Goal: Task Accomplishment & Management: Manage account settings

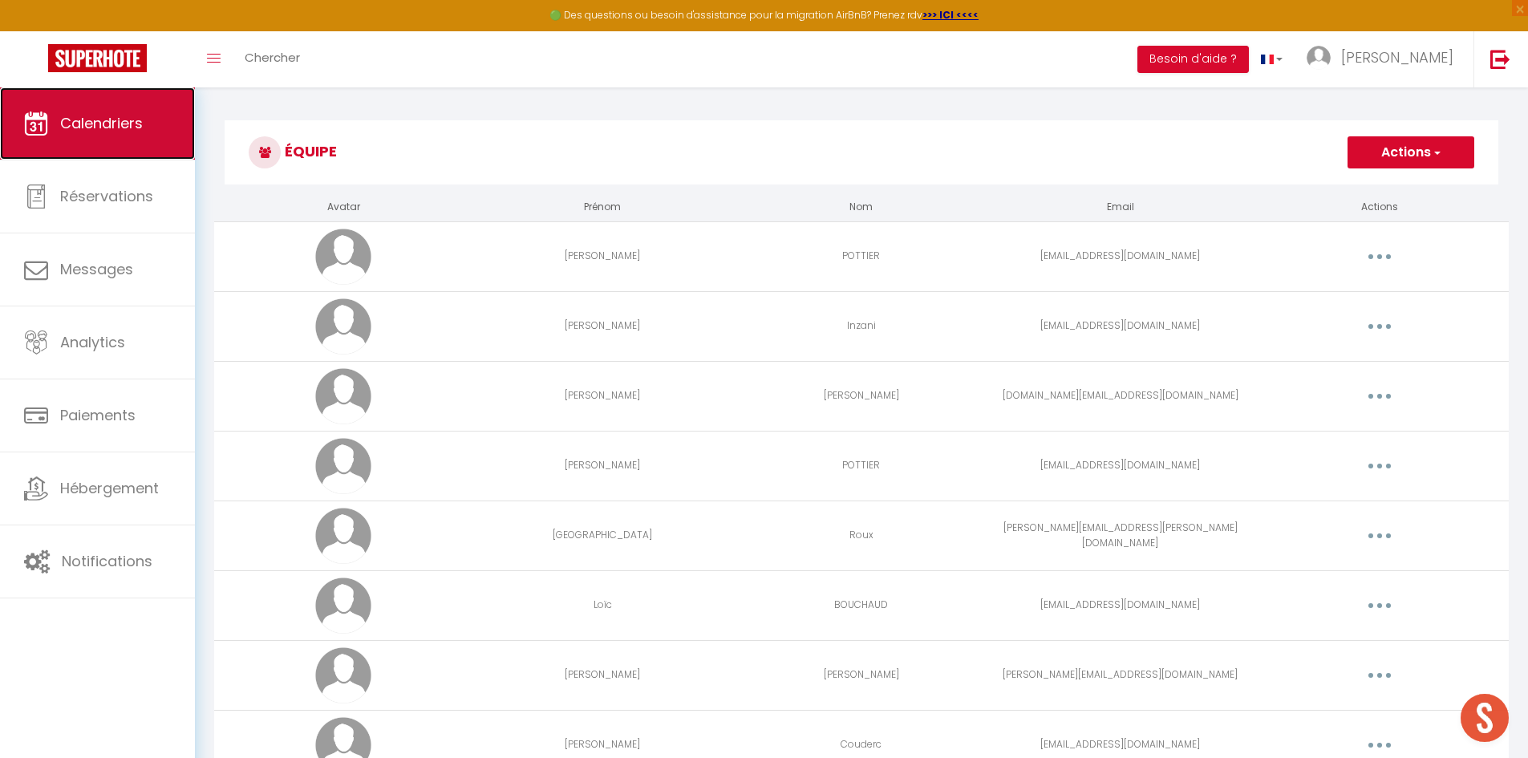
drag, startPoint x: 0, startPoint y: 0, endPoint x: 130, endPoint y: 138, distance: 189.6
click at [130, 138] on link "Calendriers" at bounding box center [97, 123] width 195 height 72
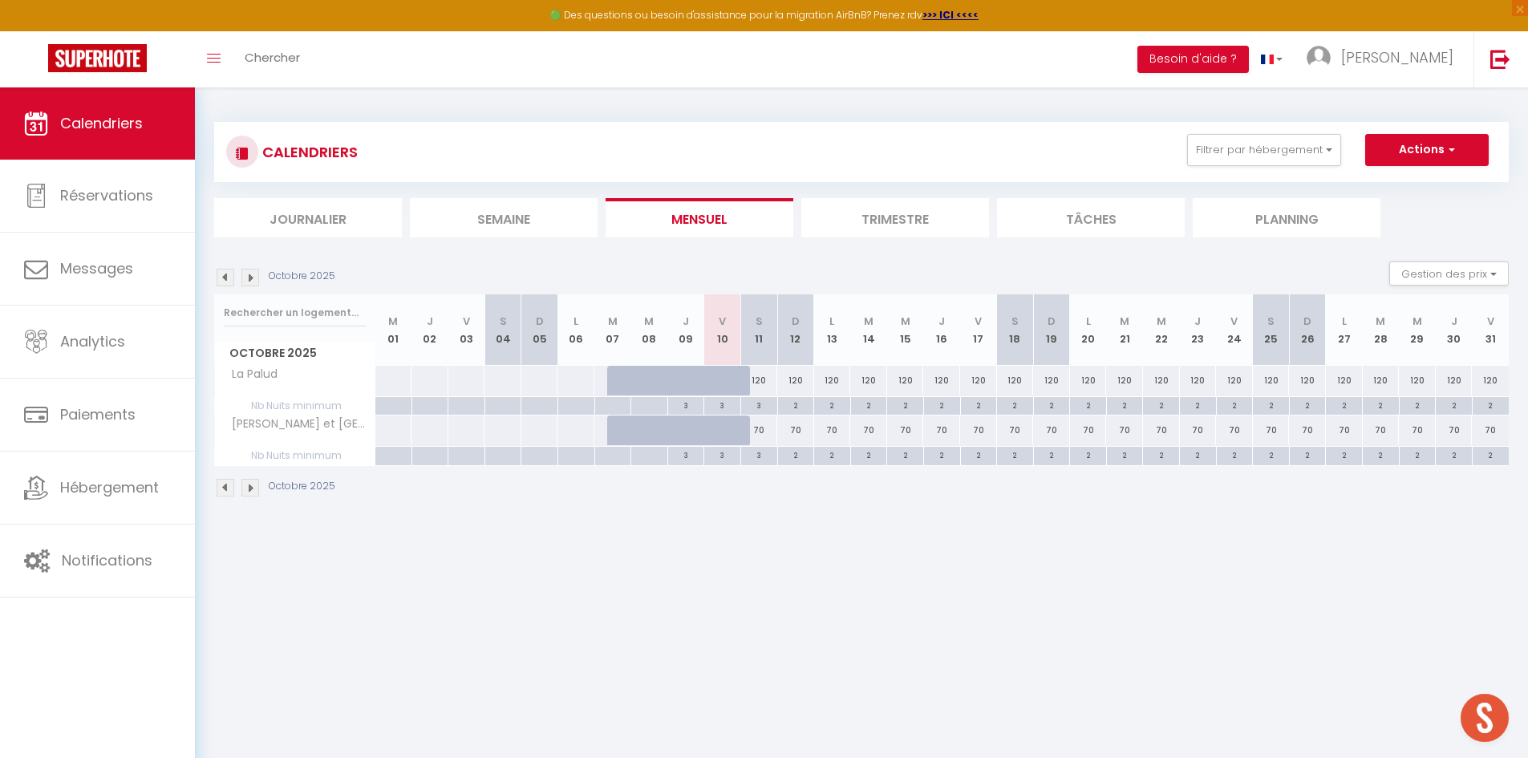
click at [763, 428] on div "70" at bounding box center [758, 431] width 37 height 30
type input "70"
type input "Sam 11 Octobre 2025"
type input "Dim 12 Octobre 2025"
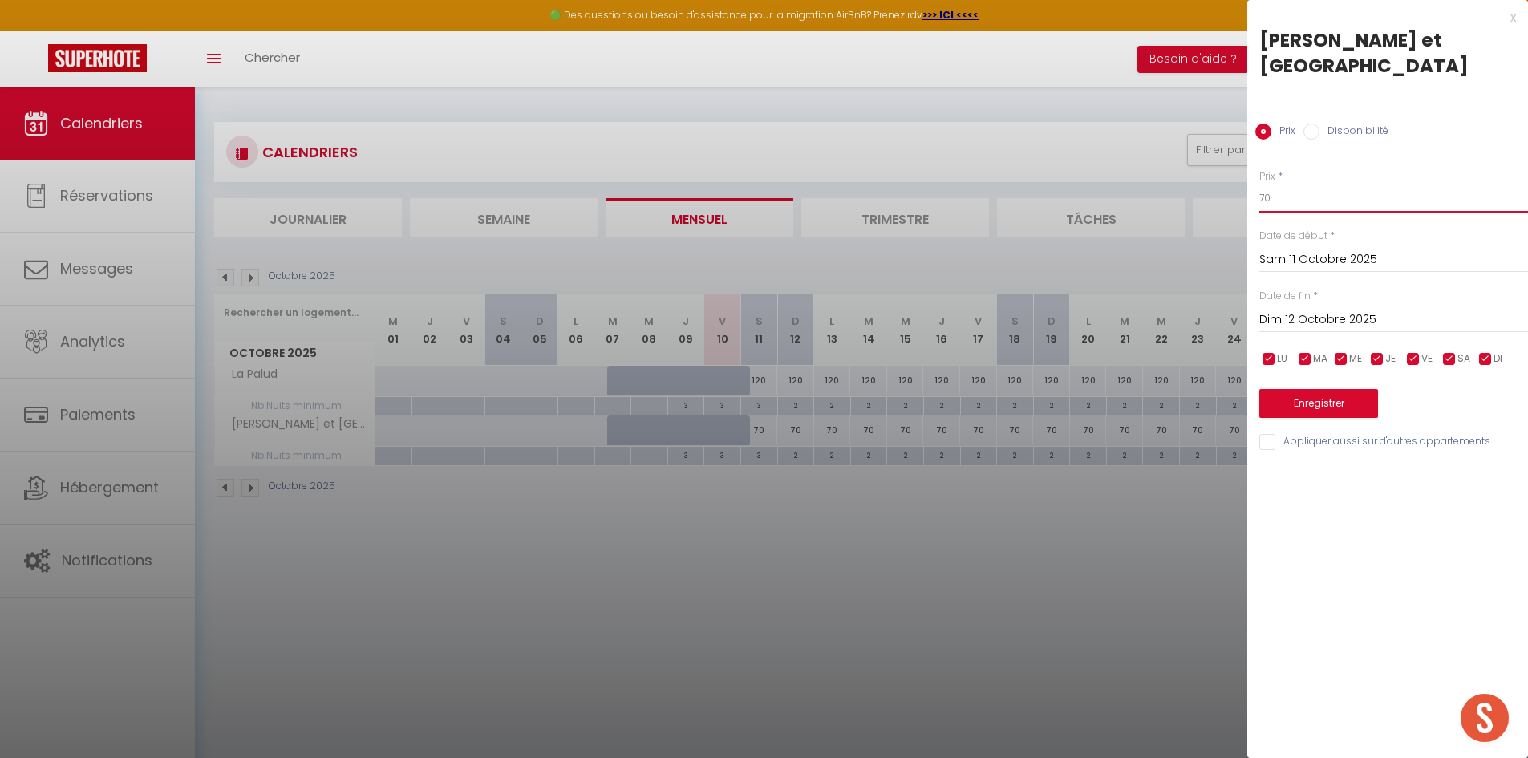
click at [1297, 184] on input "70" at bounding box center [1394, 198] width 269 height 29
type input "7"
type input "120"
click at [1357, 304] on div "Dim 12 Octobre 2025 < [DATE] > Dim Lun Mar Mer Jeu Ven Sam 1 2 3 4 5 6 7 8 9 10…" at bounding box center [1394, 318] width 269 height 29
click at [1362, 310] on input "Dim 12 Octobre 2025" at bounding box center [1394, 320] width 269 height 21
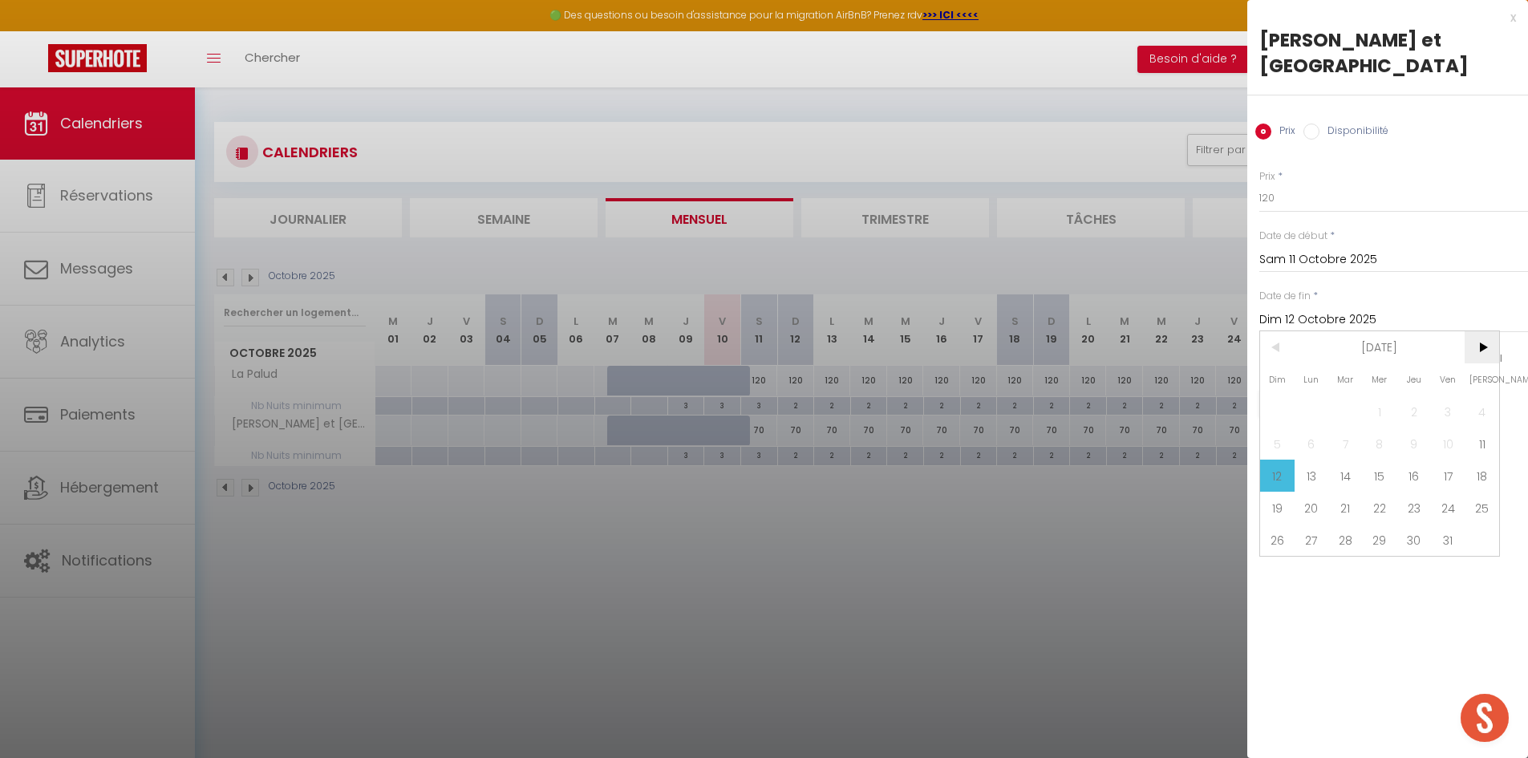
click at [1487, 331] on span ">" at bounding box center [1482, 347] width 34 height 32
click at [1284, 556] on span "30" at bounding box center [1277, 572] width 34 height 32
type input "Dim 30 Novembre 2025"
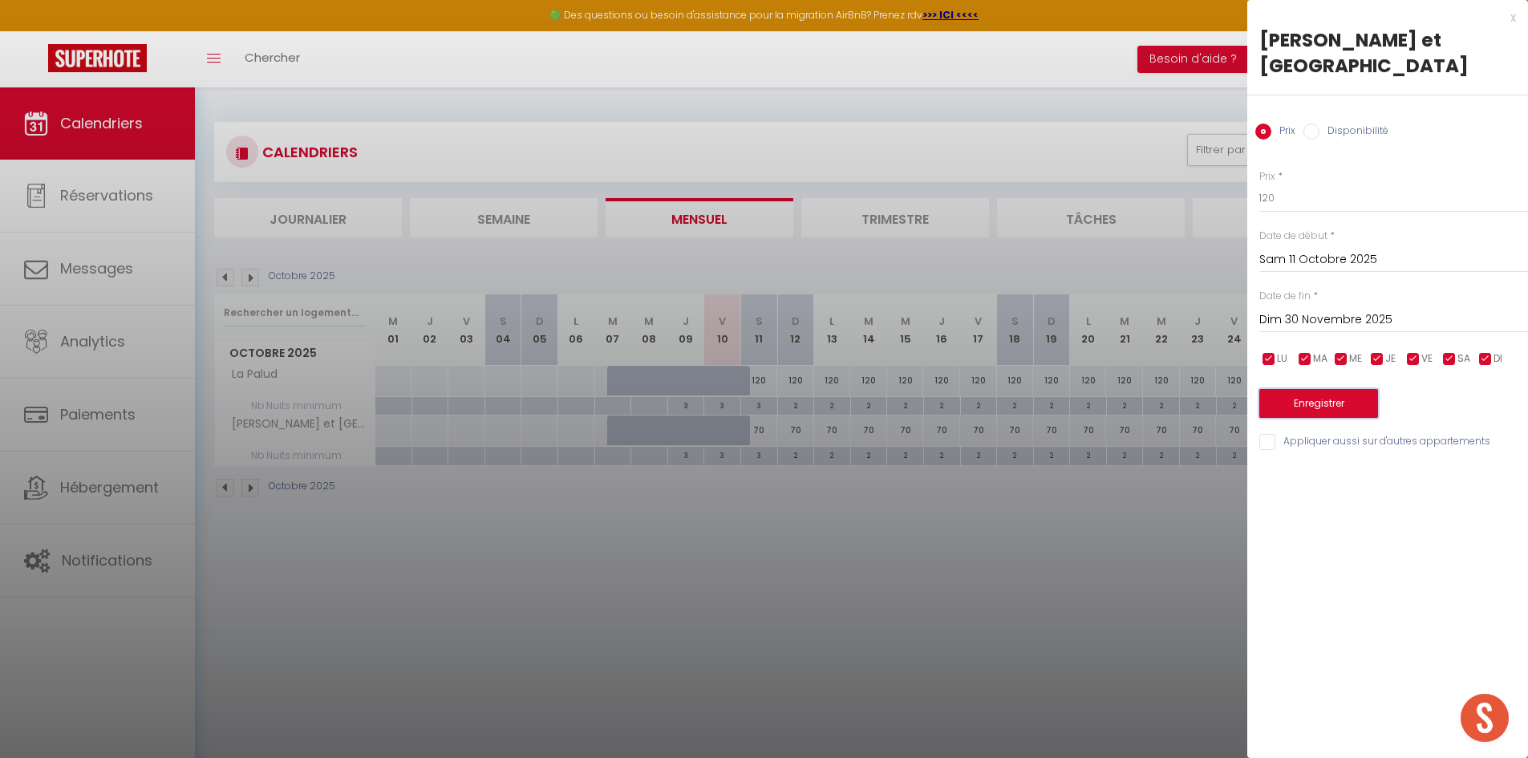
click at [1349, 389] on button "Enregistrer" at bounding box center [1319, 403] width 119 height 29
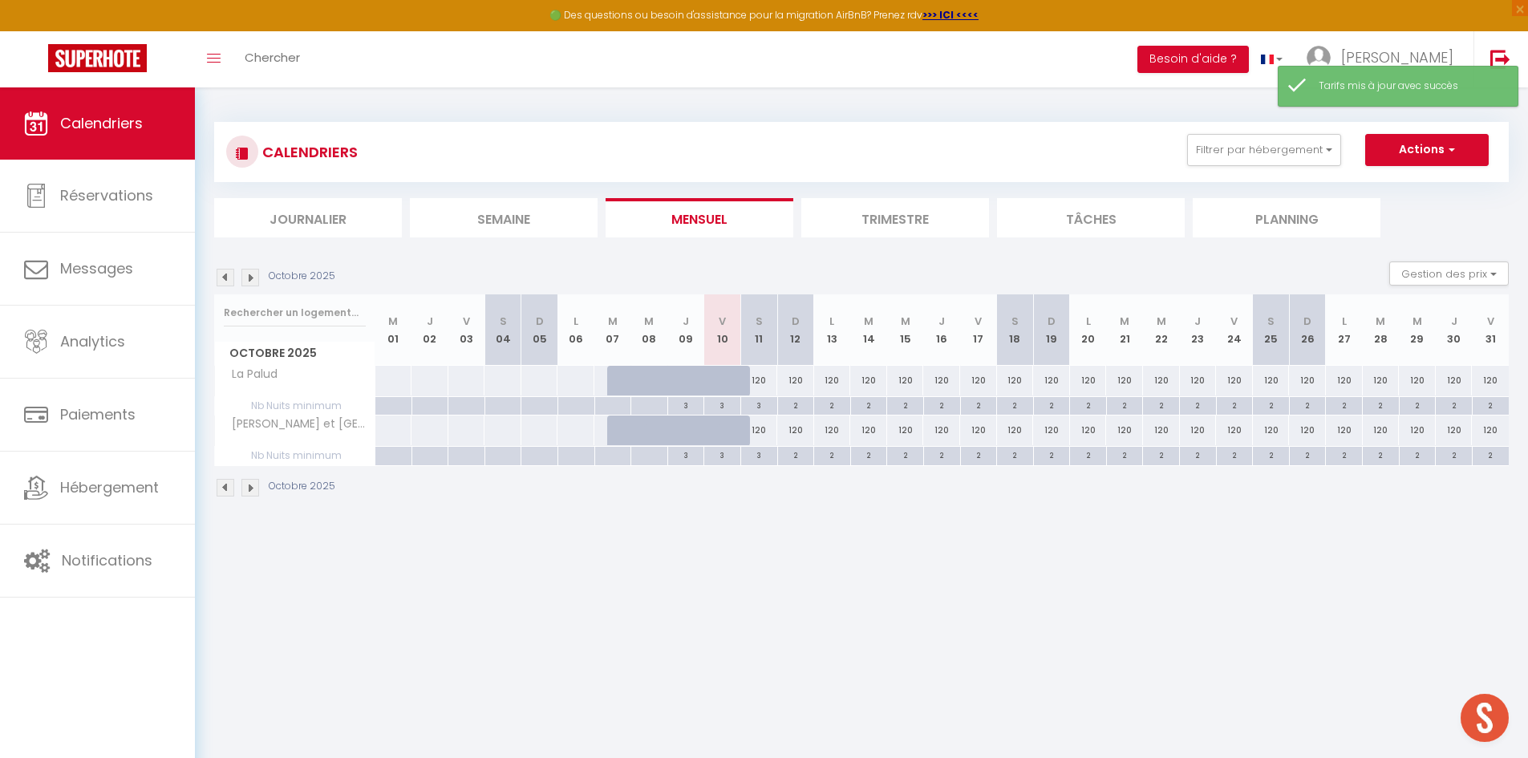
click at [758, 384] on div "120" at bounding box center [758, 381] width 37 height 30
type input "120"
type input "Sam 11 Octobre 2025"
type input "Dim 12 Octobre 2025"
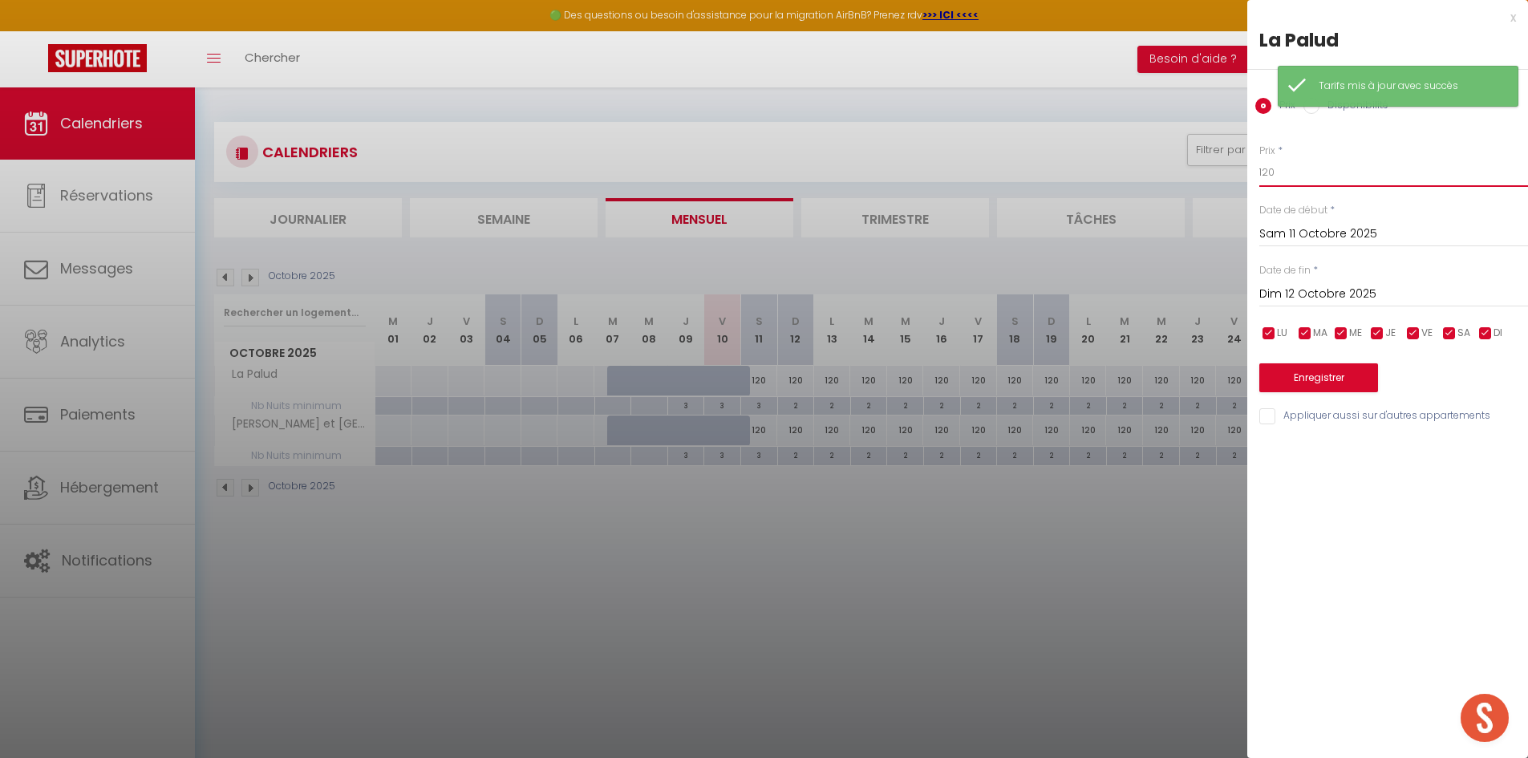
click at [1308, 168] on input "120" at bounding box center [1394, 172] width 269 height 29
type input "1"
type input "70"
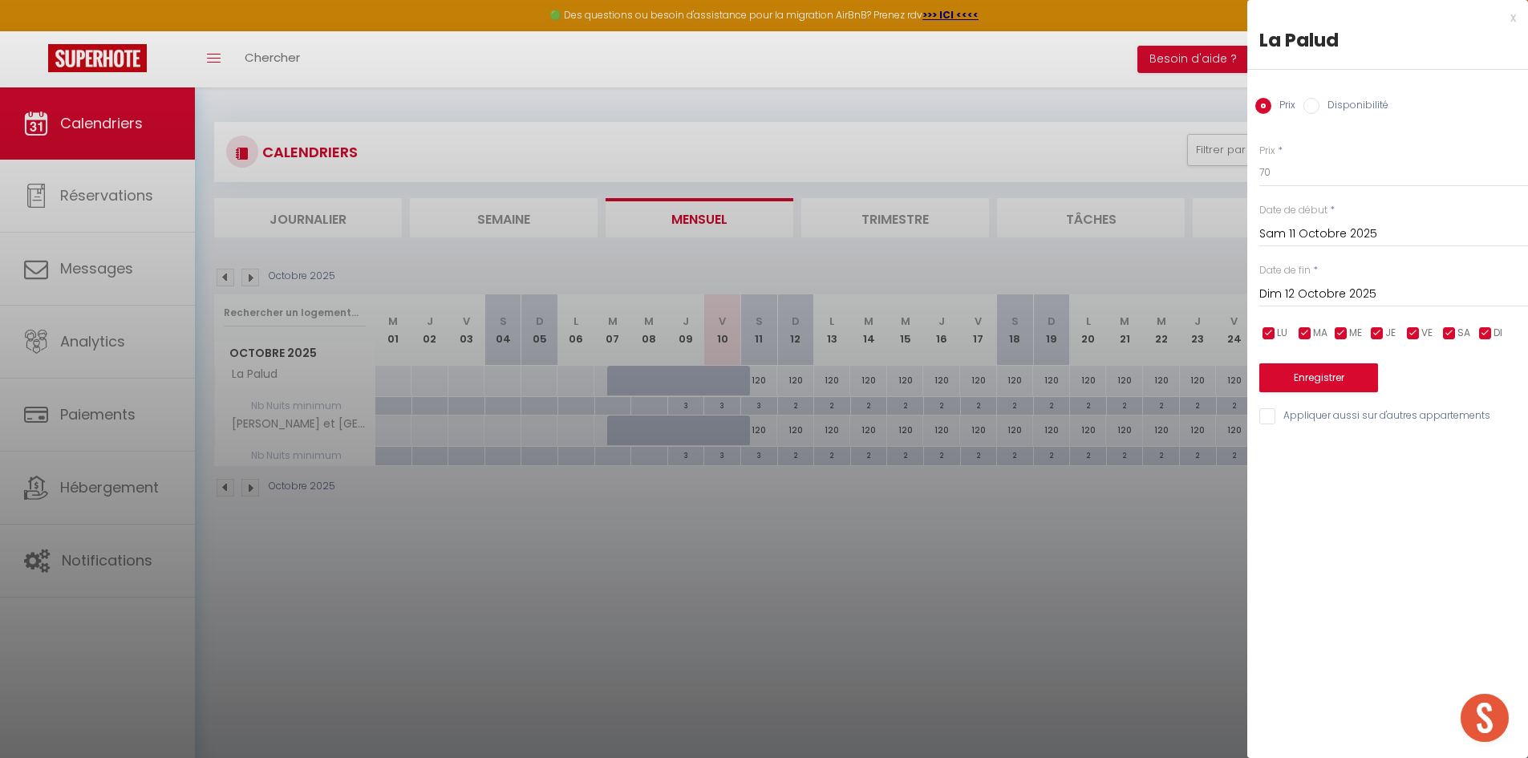
click at [1349, 302] on input "Dim 12 Octobre 2025" at bounding box center [1394, 294] width 269 height 21
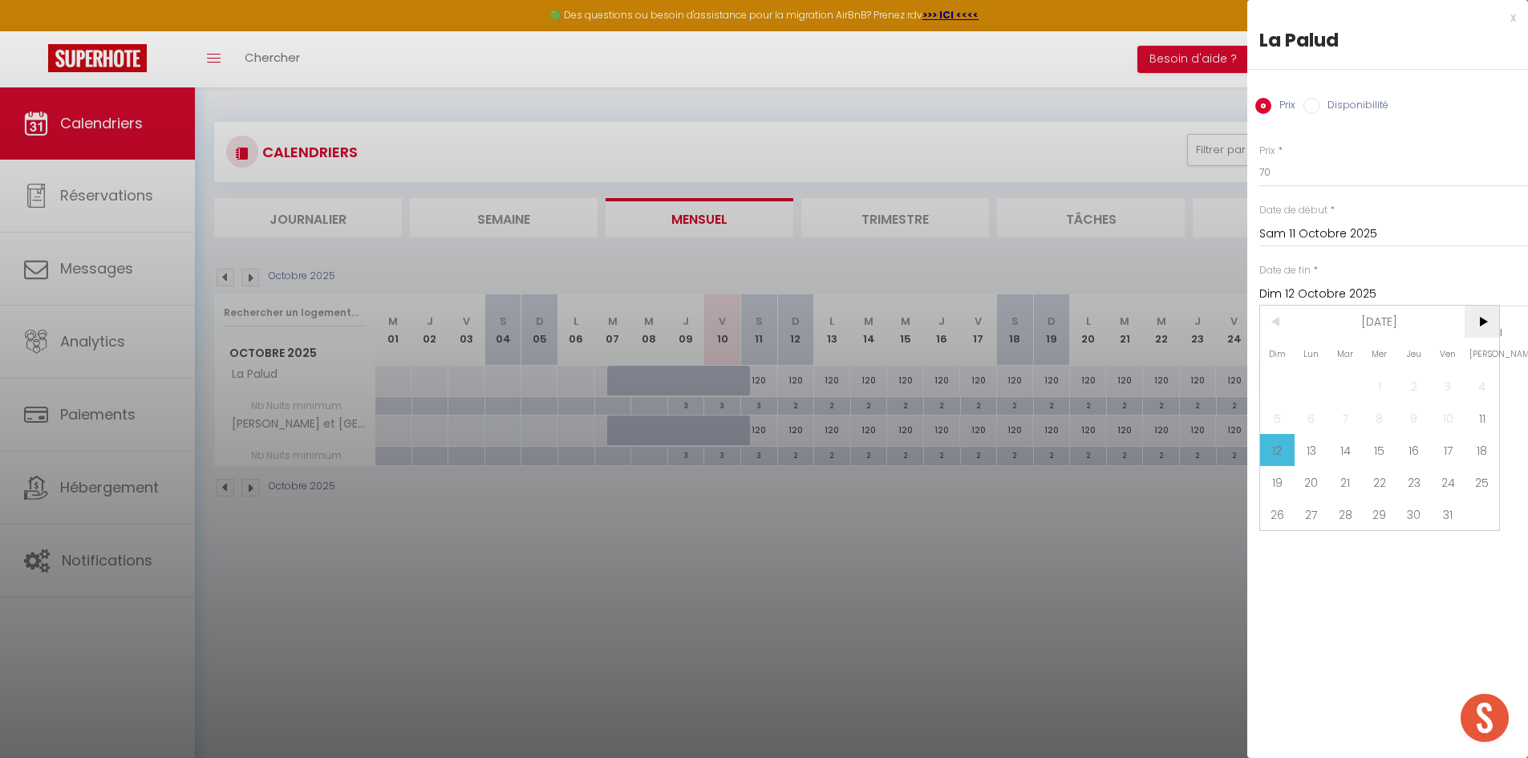
click at [1479, 325] on span ">" at bounding box center [1482, 322] width 34 height 32
click at [1287, 543] on span "30" at bounding box center [1277, 546] width 34 height 32
type input "Dim 30 Novembre 2025"
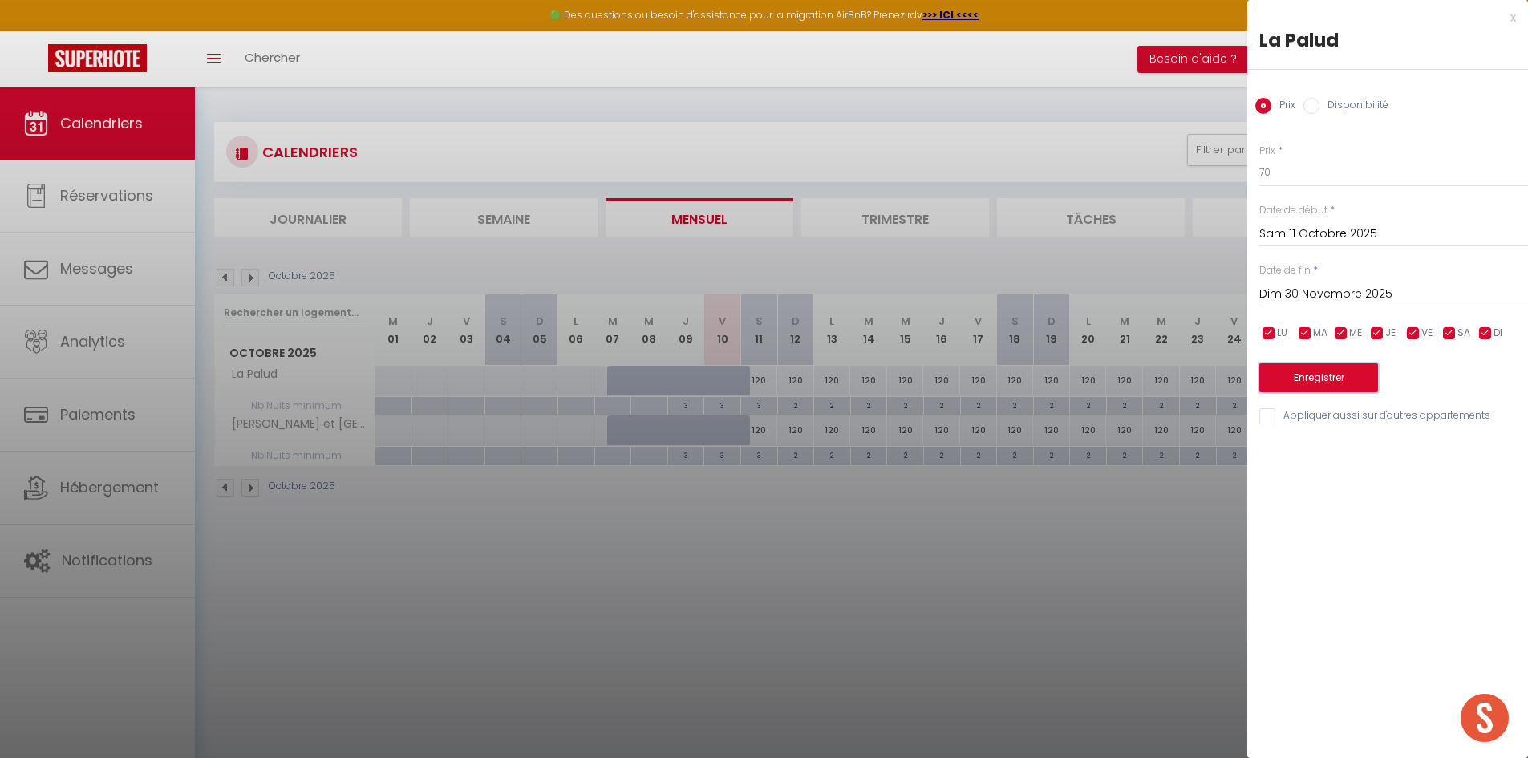
click at [1326, 385] on button "Enregistrer" at bounding box center [1319, 377] width 119 height 29
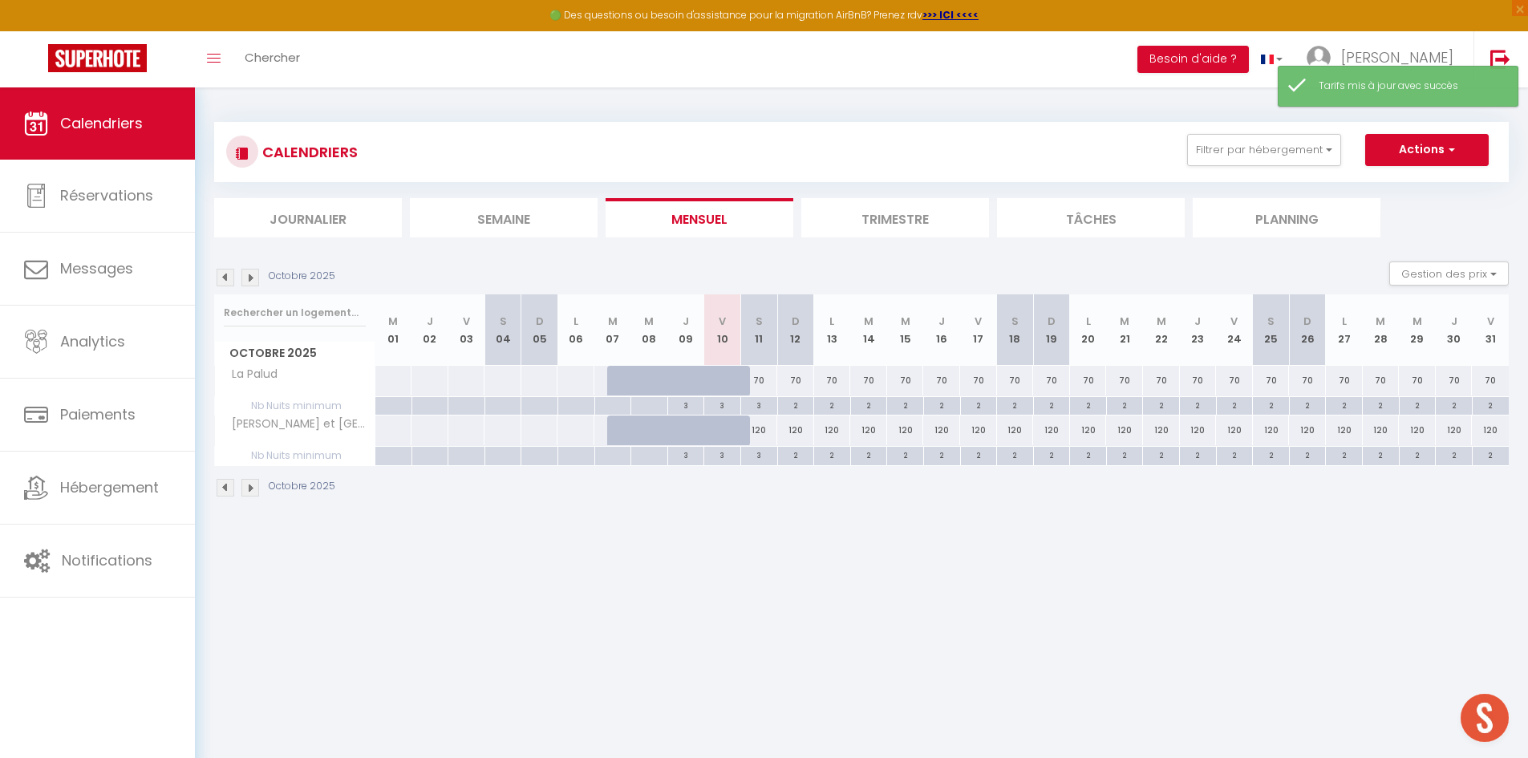
click at [247, 276] on img at bounding box center [250, 278] width 18 height 18
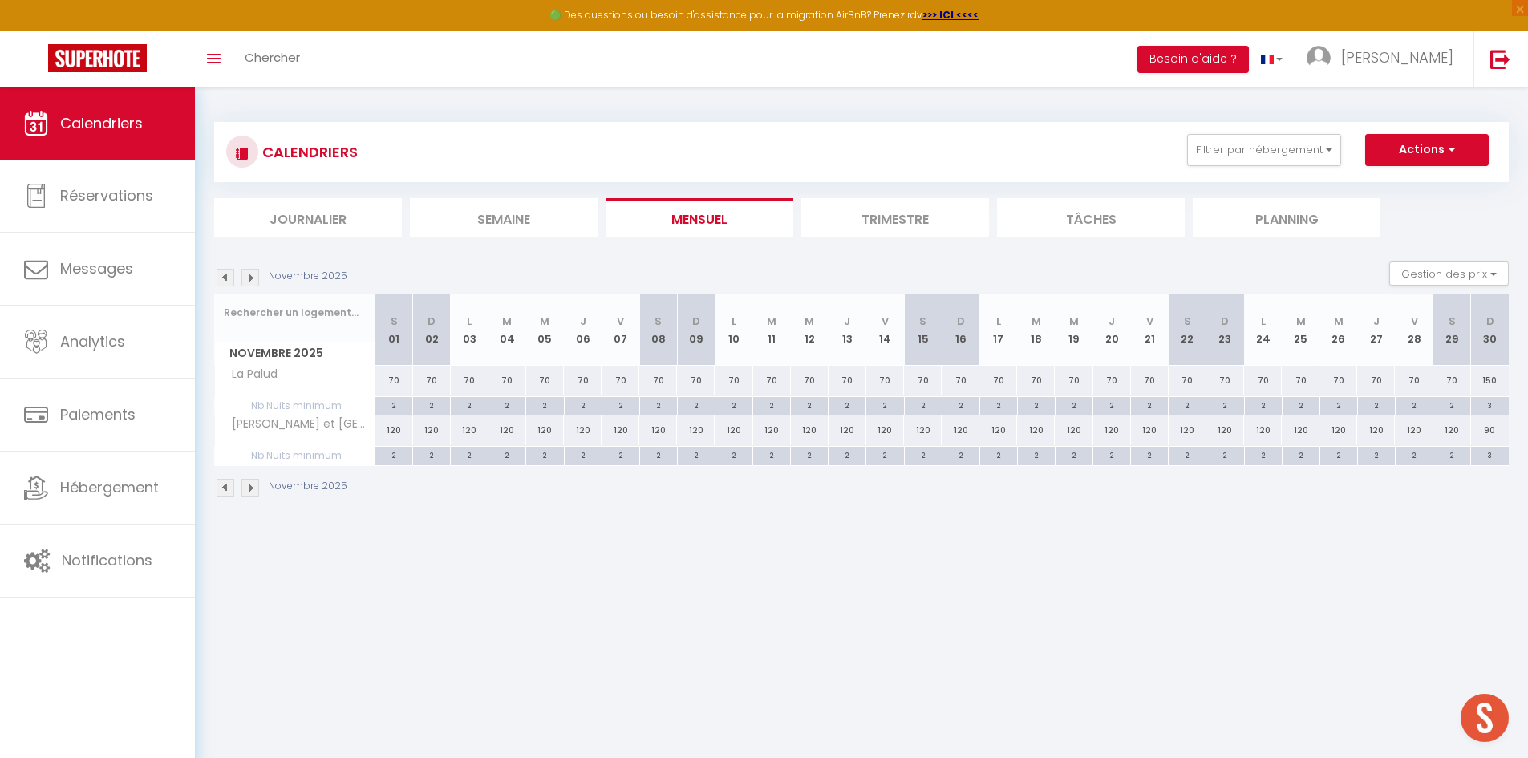
click at [223, 275] on img at bounding box center [226, 278] width 18 height 18
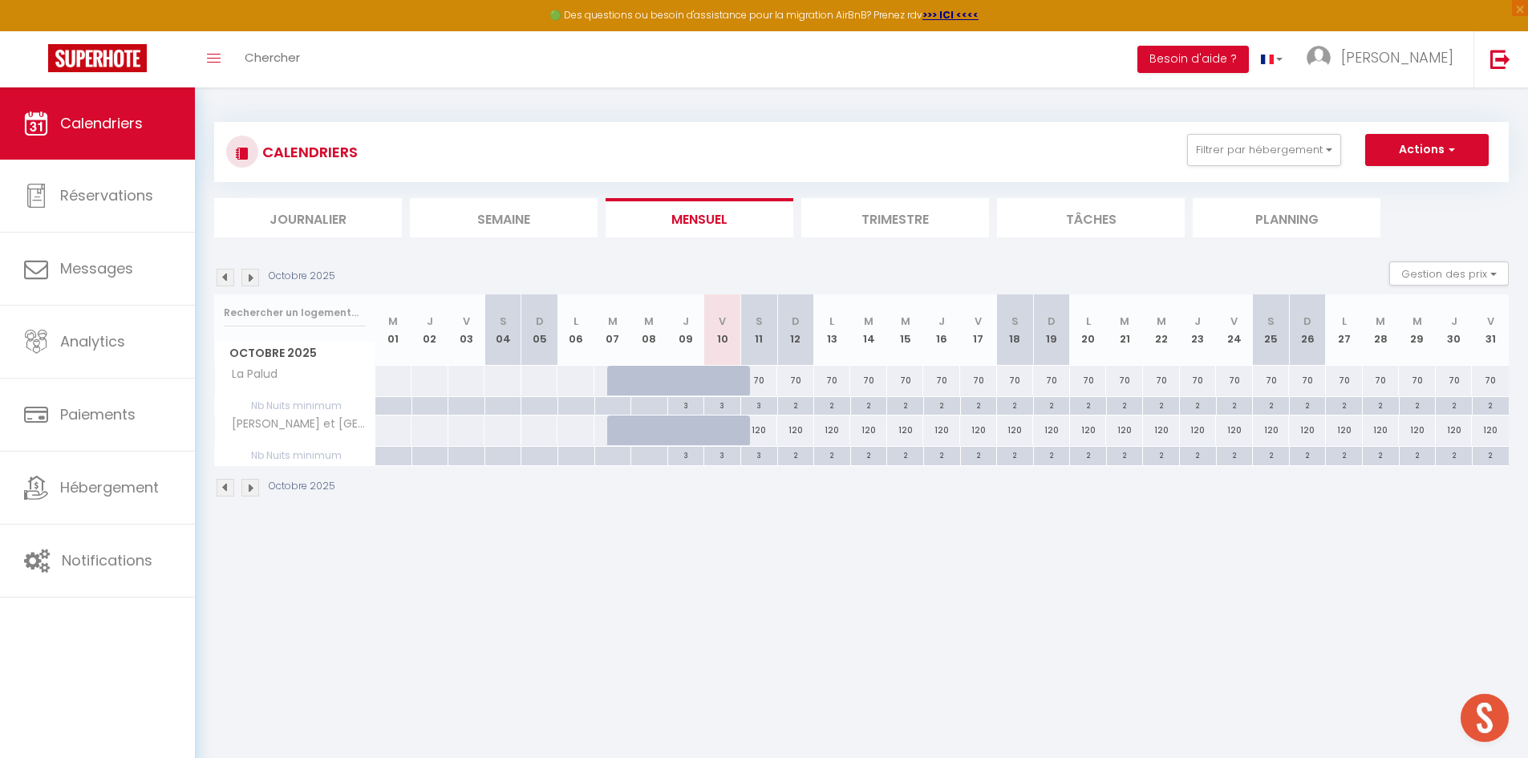
click at [252, 278] on img at bounding box center [250, 278] width 18 height 18
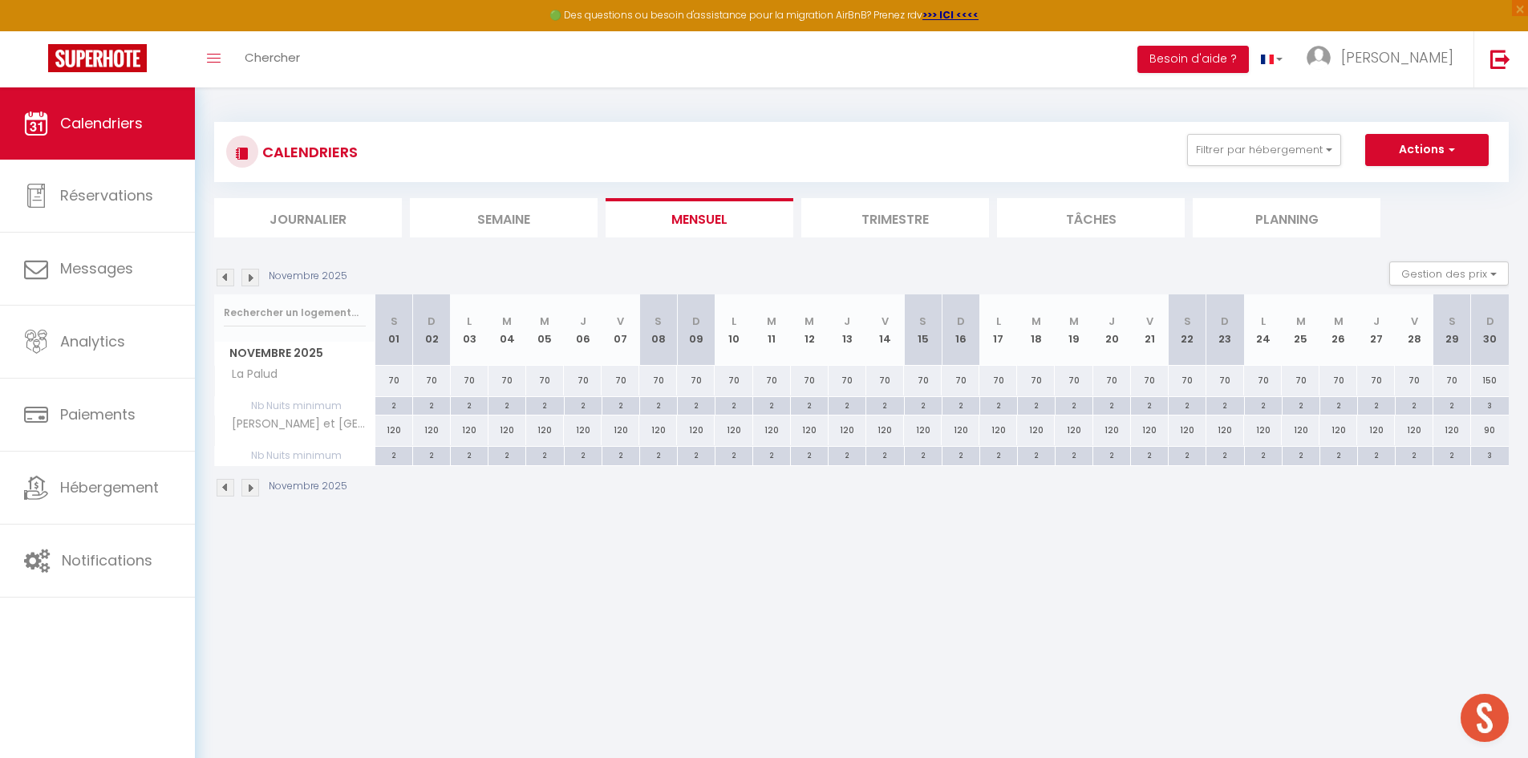
click at [1494, 382] on div "150" at bounding box center [1490, 381] width 38 height 30
type input "150"
type input "Dim 30 Novembre 2025"
type input "Lun 01 Décembre 2025"
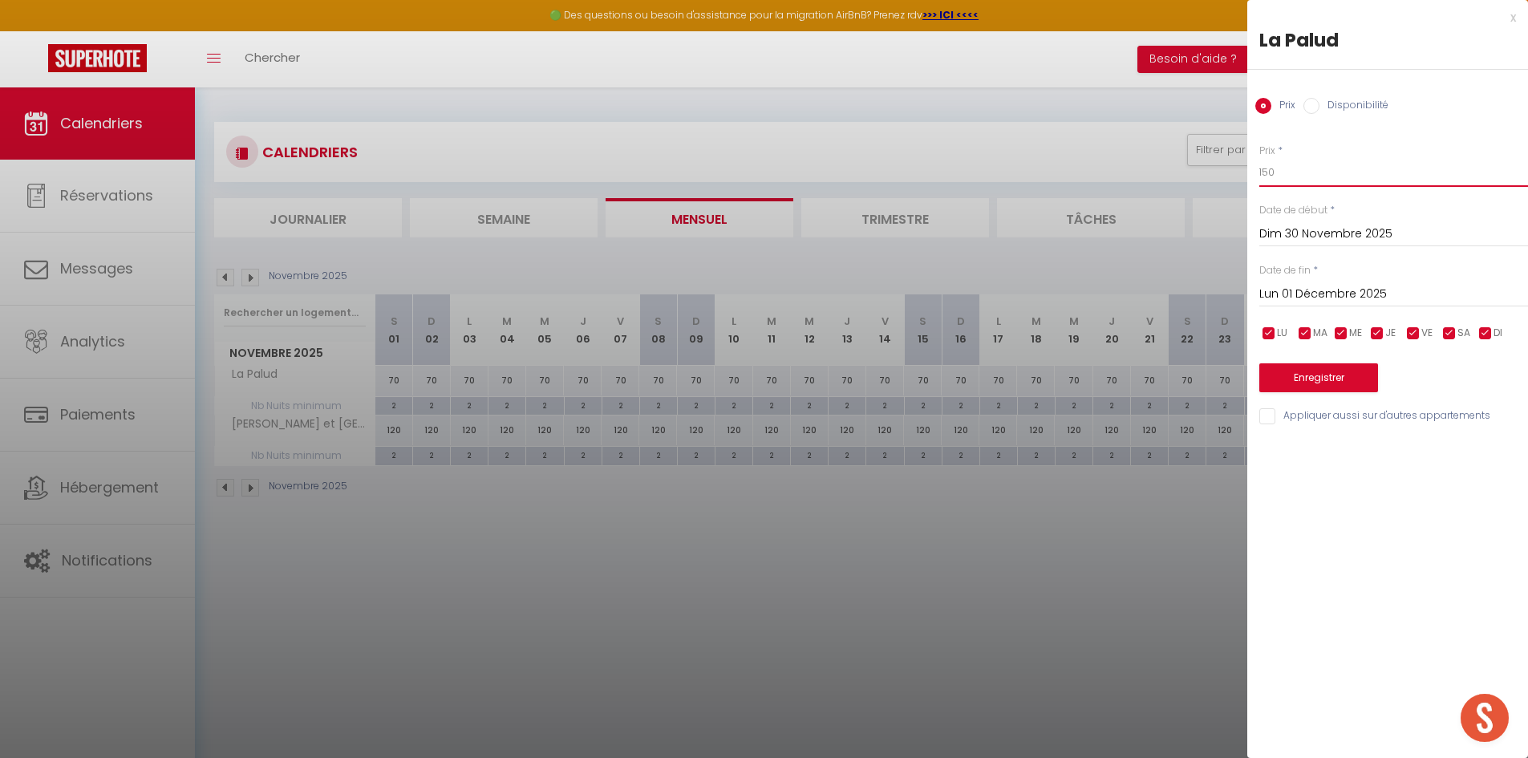
click at [1341, 173] on input "150" at bounding box center [1394, 172] width 269 height 29
type input "1"
type input "90"
click at [1323, 303] on input "Lun 01 Décembre 2025" at bounding box center [1394, 294] width 269 height 21
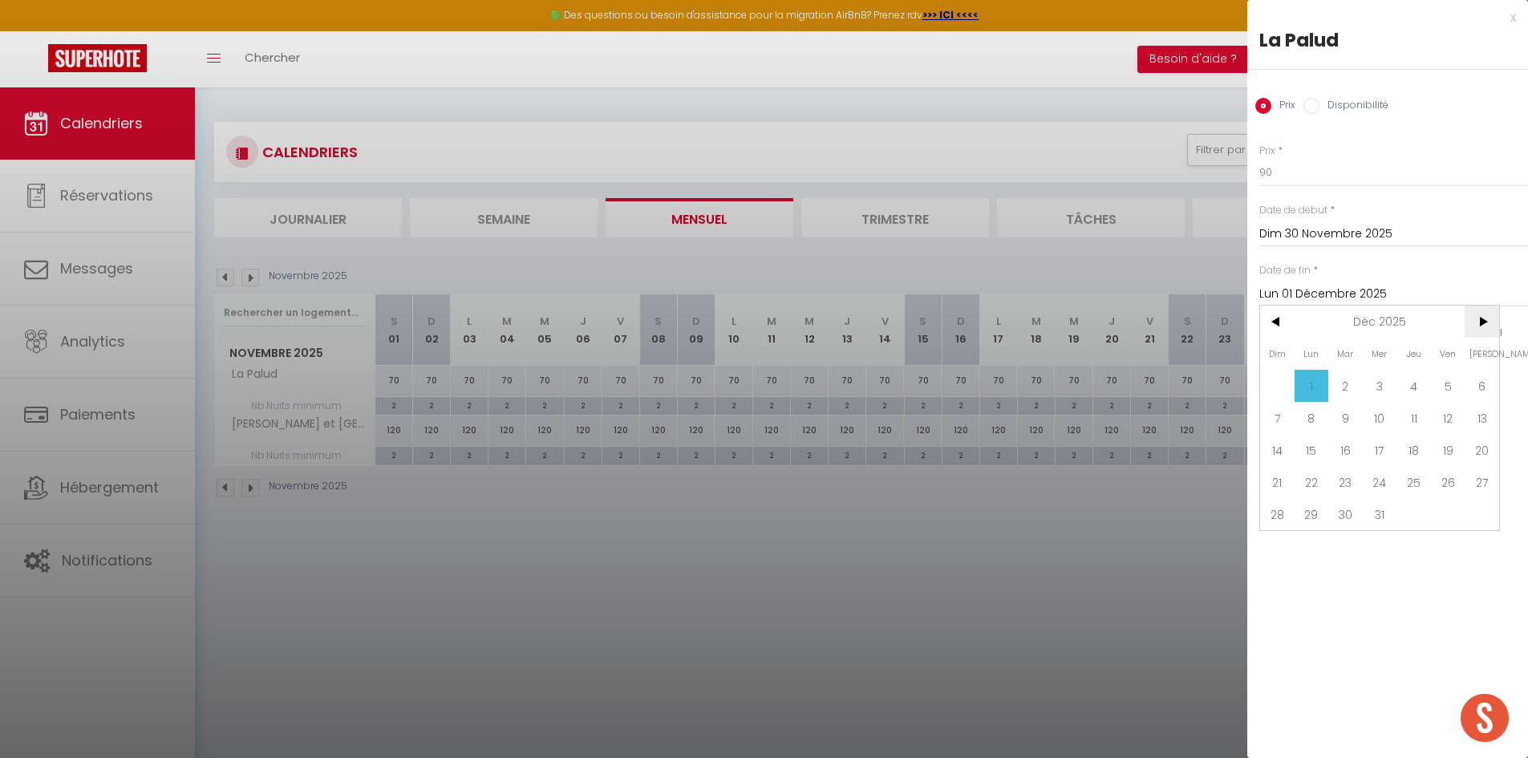
click at [1482, 325] on span ">" at bounding box center [1482, 322] width 34 height 32
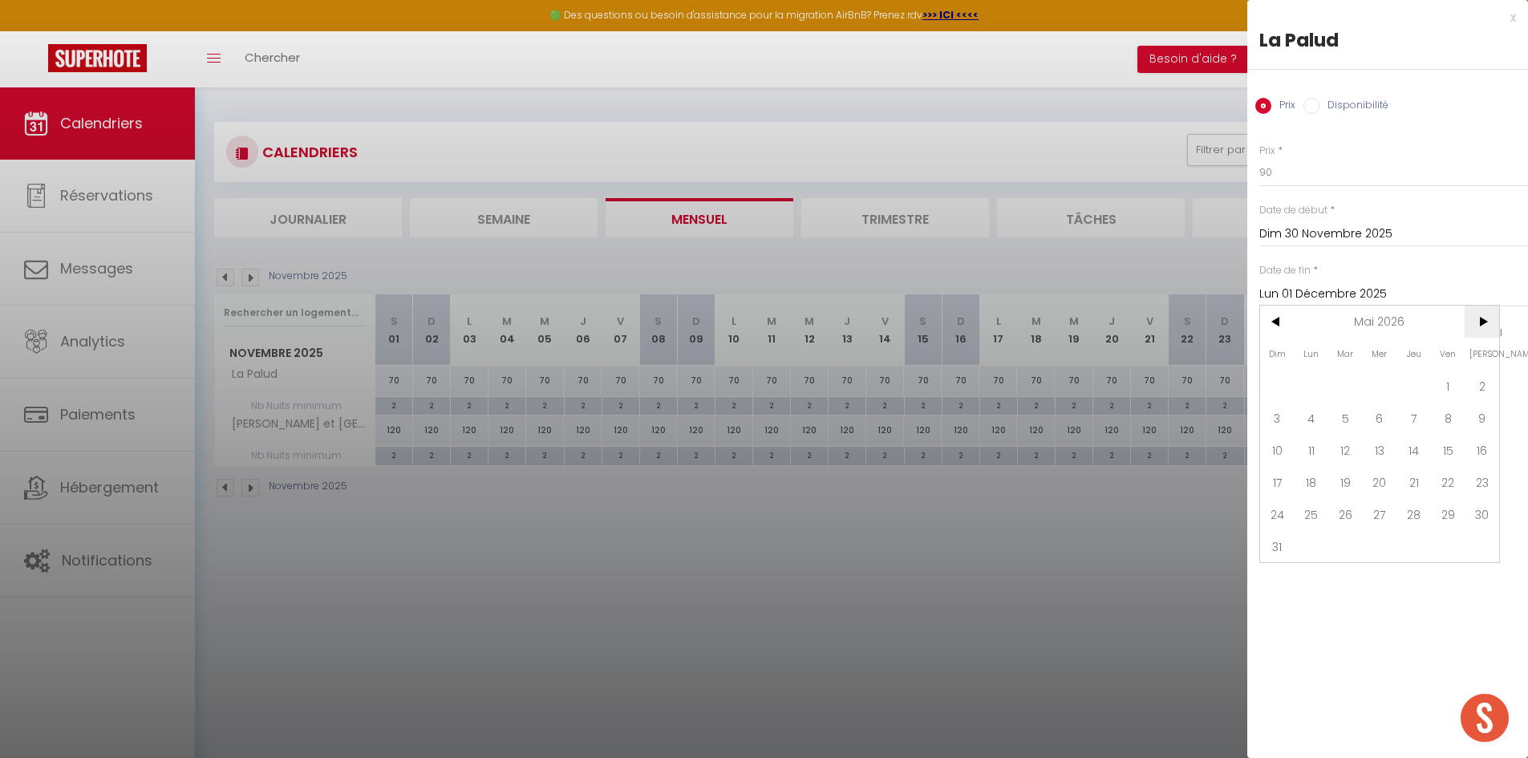
click at [1482, 325] on span ">" at bounding box center [1482, 322] width 34 height 32
click at [1388, 505] on span "30" at bounding box center [1380, 514] width 34 height 32
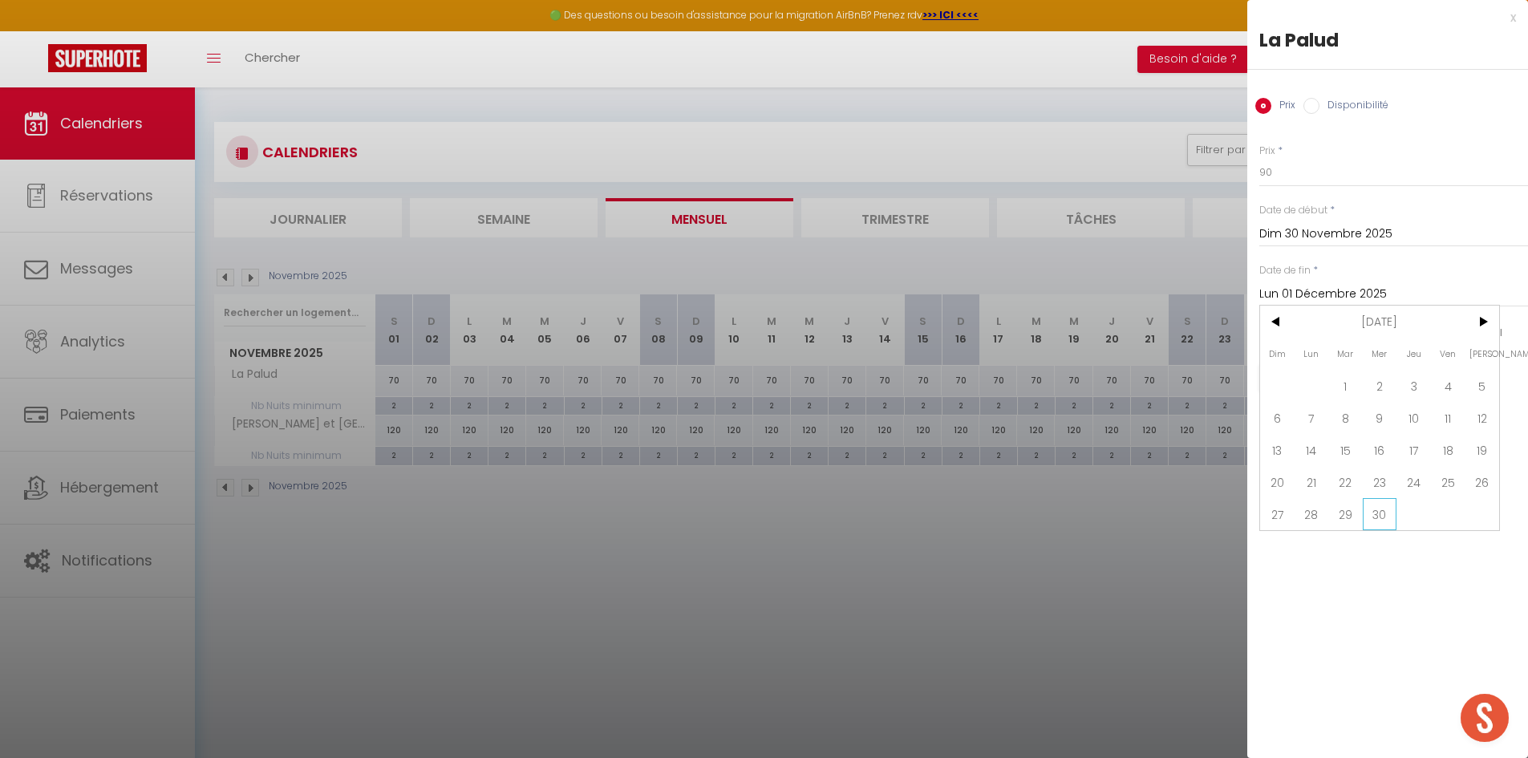
type input "Mer 30 Septembre 2026"
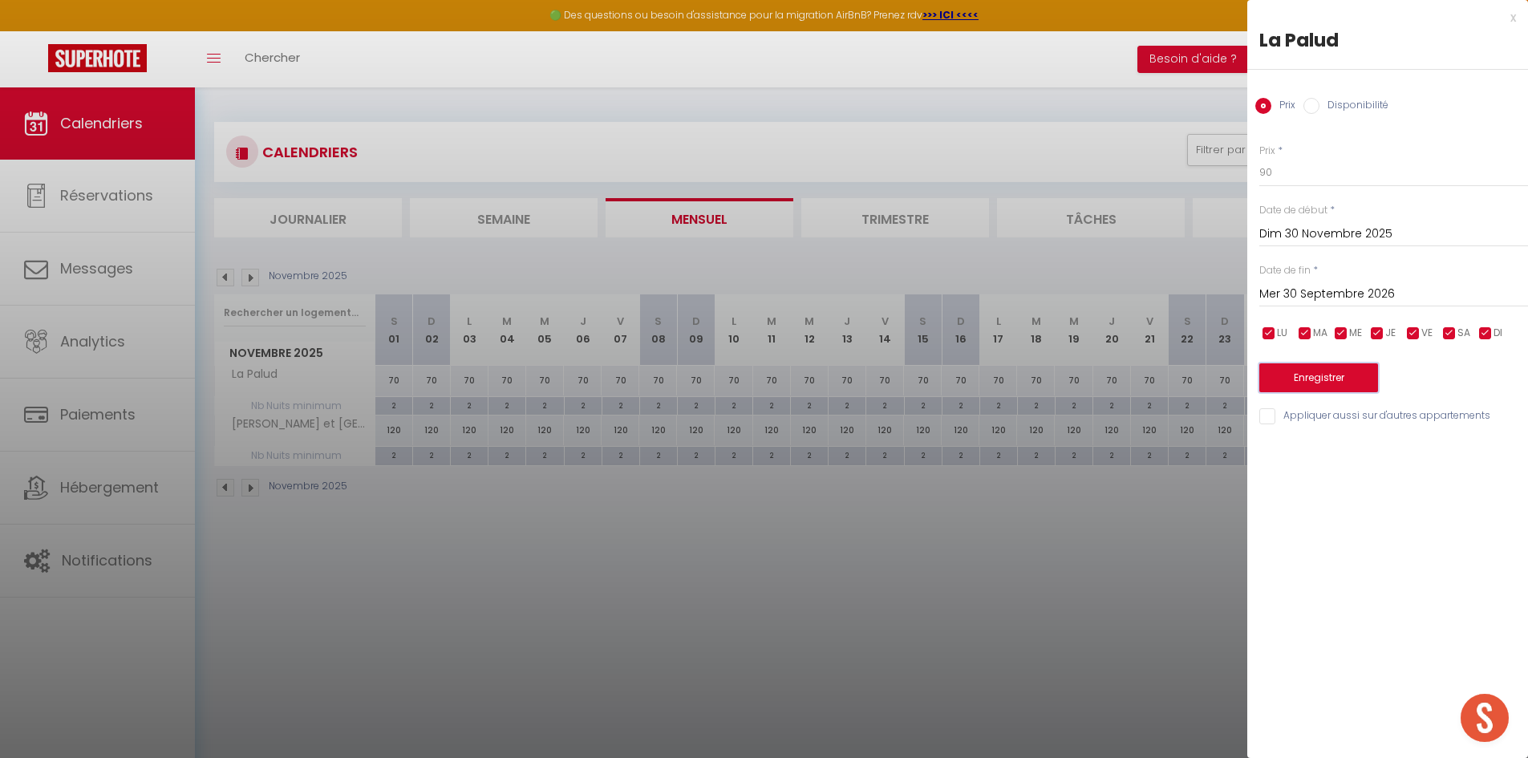
click at [1353, 384] on button "Enregistrer" at bounding box center [1319, 377] width 119 height 29
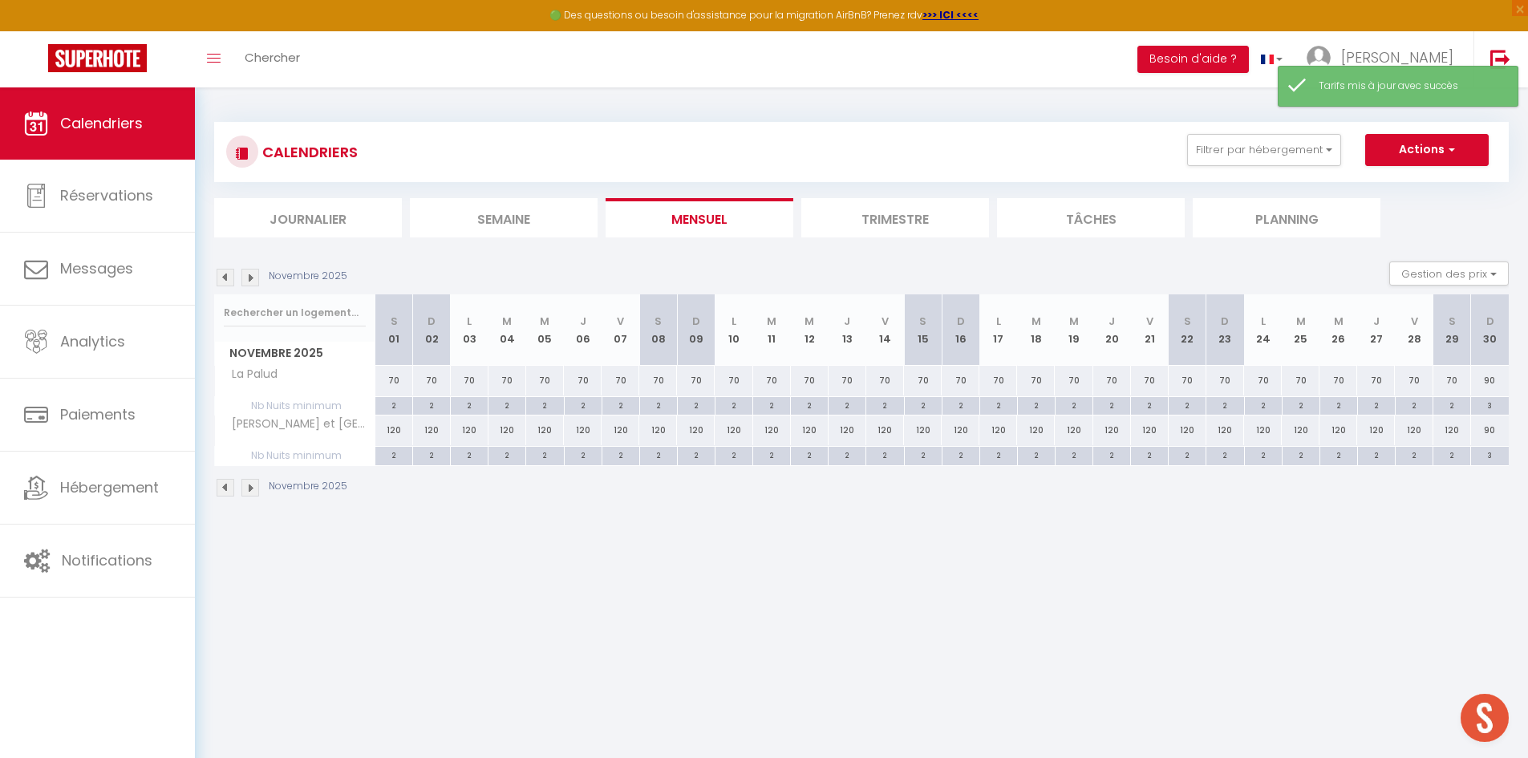
click at [1491, 429] on div "90" at bounding box center [1490, 431] width 38 height 30
type input "90"
type input "Dim 30 Novembre 2025"
type input "Lun 01 Décembre 2025"
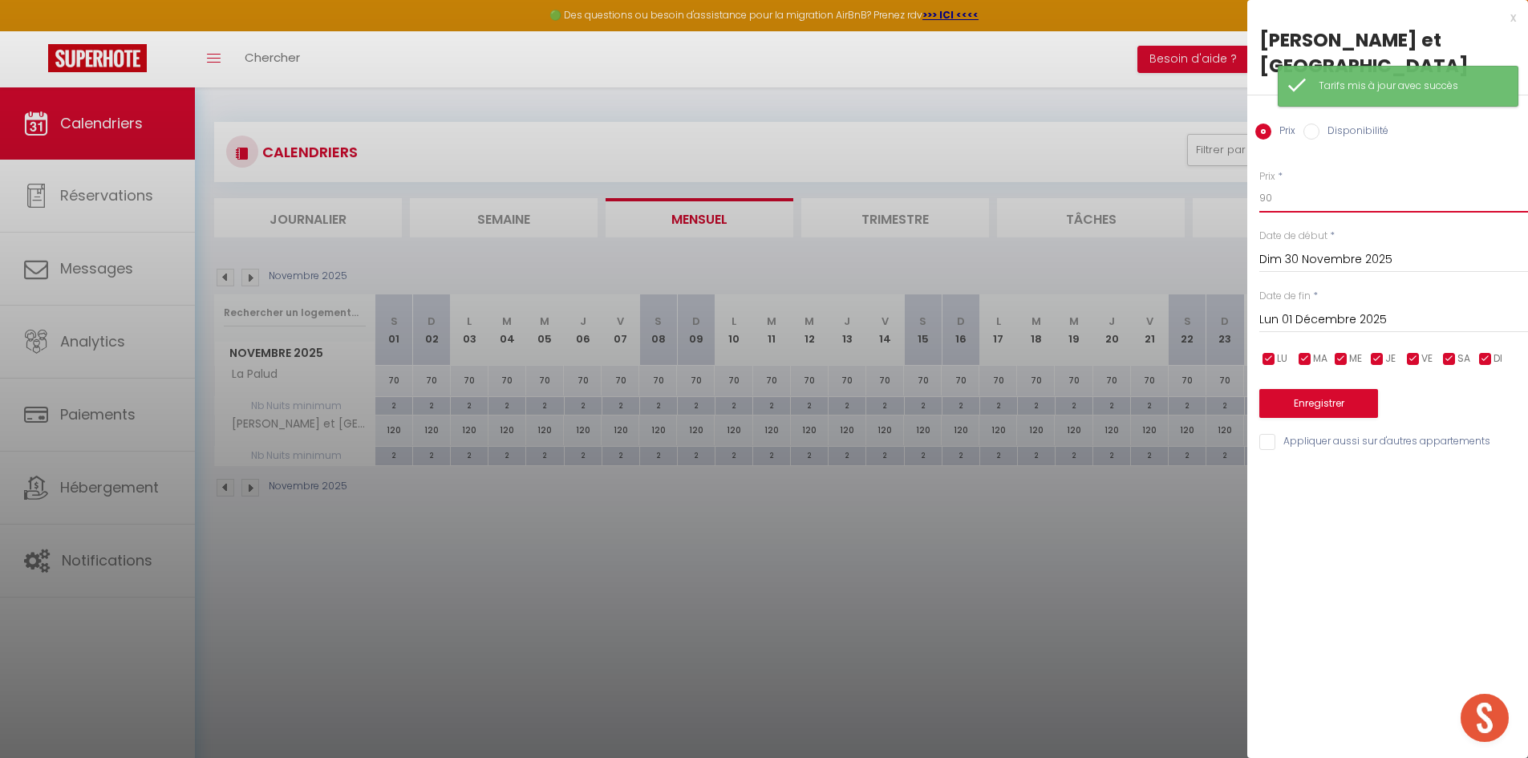
click at [1308, 184] on input "90" at bounding box center [1394, 198] width 269 height 29
type input "9"
type input "150"
click at [1373, 306] on div "Lun 01 Décembre 2025 < Déc 2025 > Dim Lun Mar Mer Jeu Ven Sam 1 2 3 4 5 6 7 8 9…" at bounding box center [1394, 318] width 269 height 29
click at [1374, 310] on input "Lun 01 Décembre 2025" at bounding box center [1394, 320] width 269 height 21
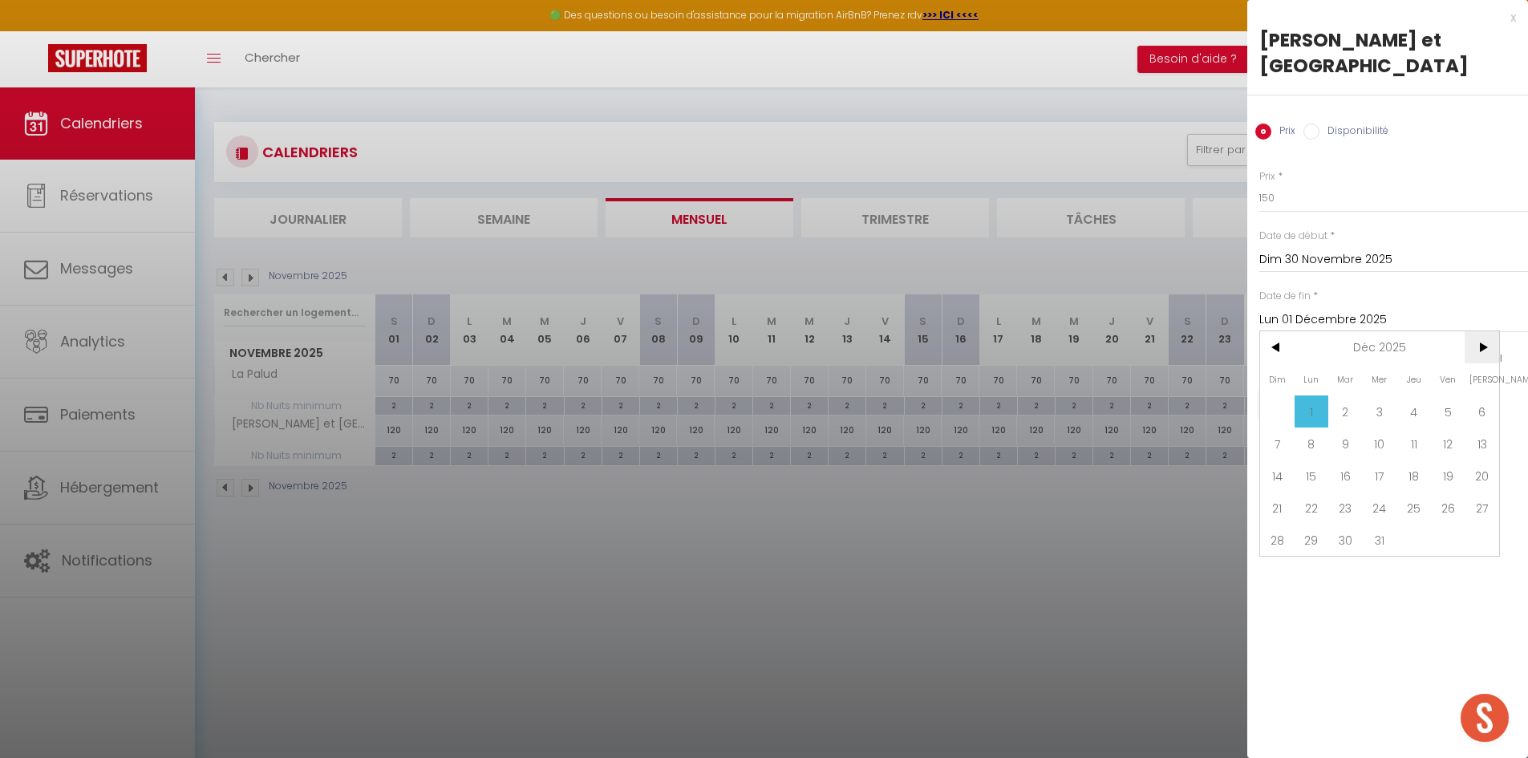
click at [1479, 331] on span ">" at bounding box center [1482, 347] width 34 height 32
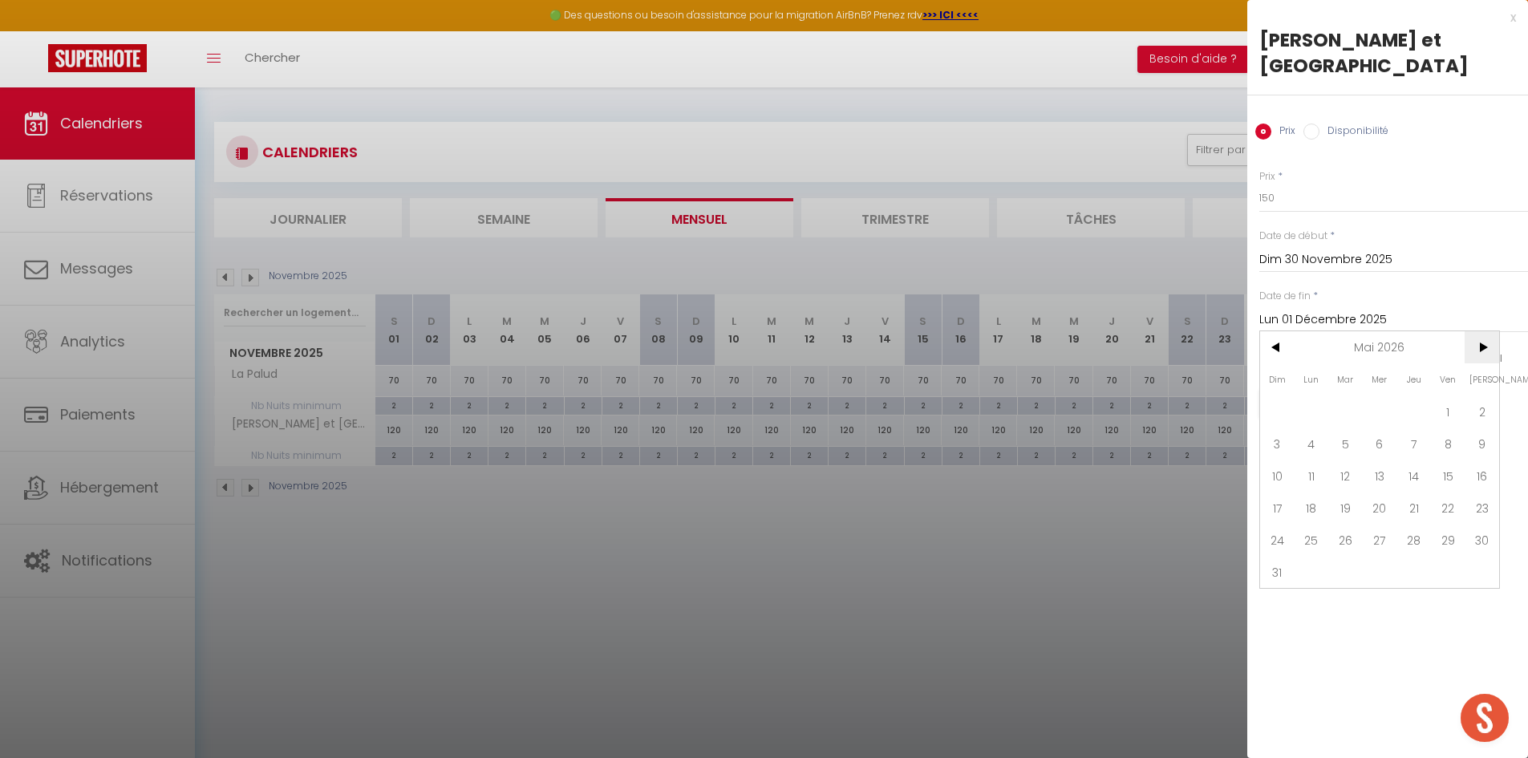
click at [1479, 331] on span ">" at bounding box center [1482, 347] width 34 height 32
click at [1385, 524] on span "30" at bounding box center [1380, 540] width 34 height 32
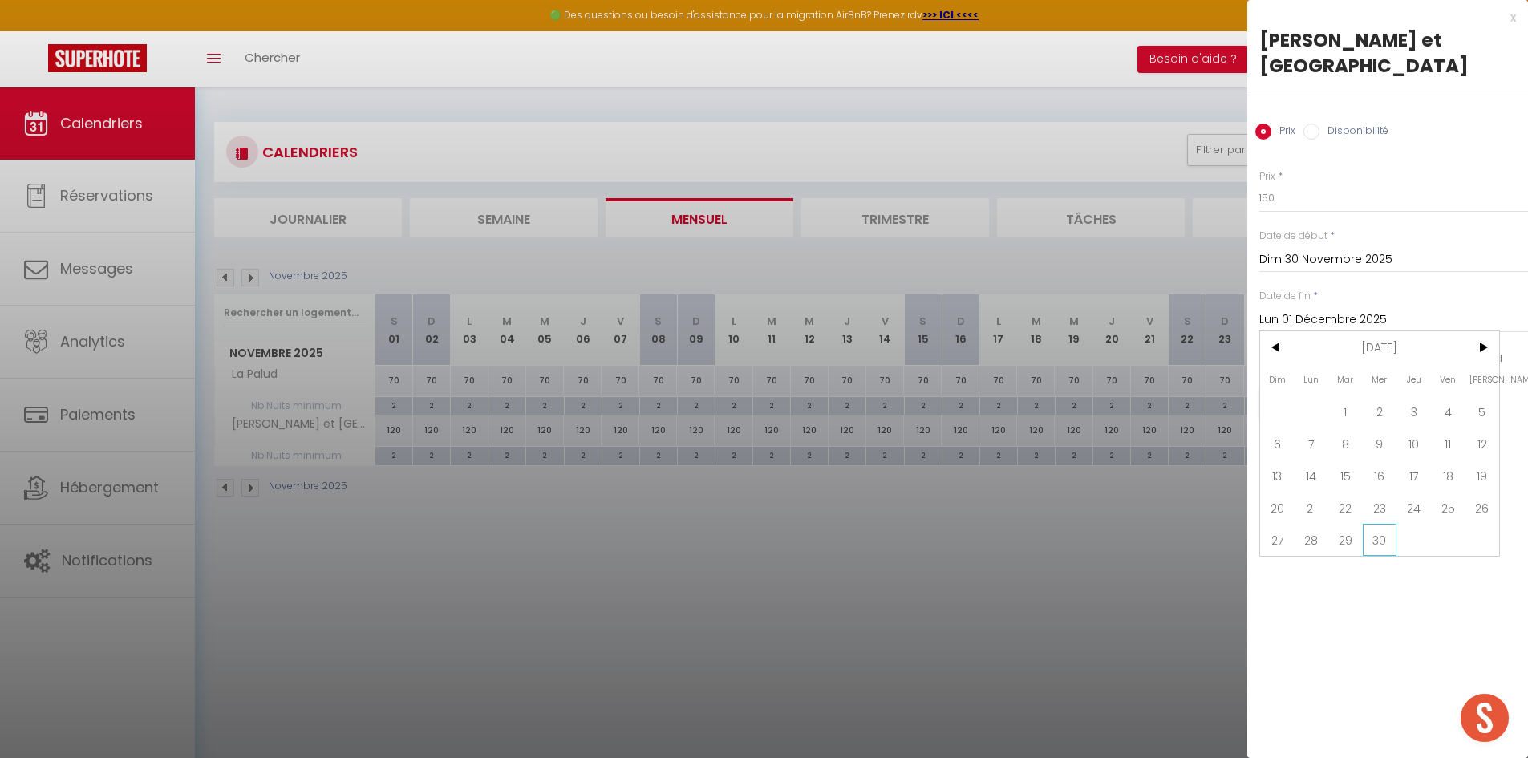
type input "Mer 30 Septembre 2026"
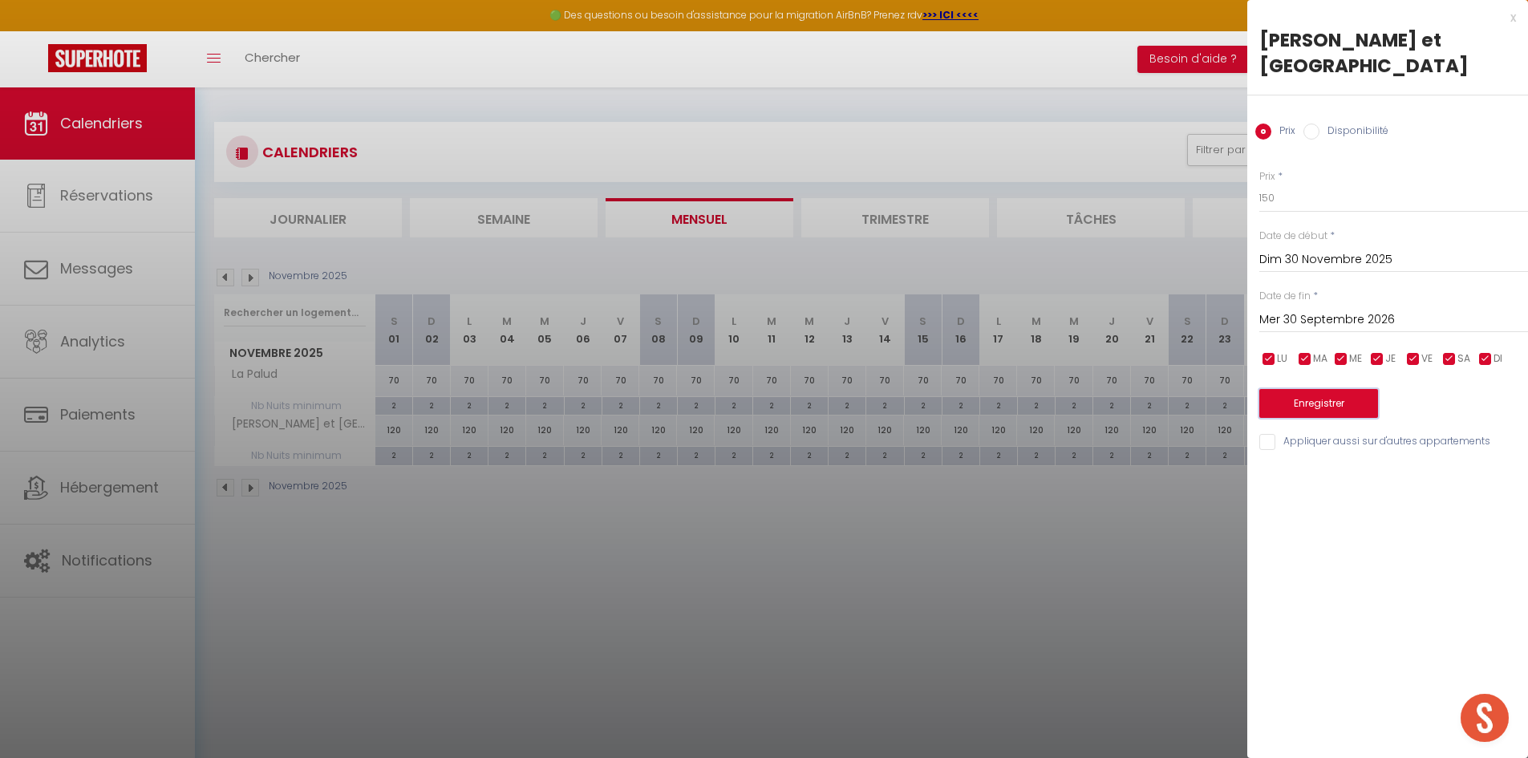
click at [1333, 389] on button "Enregistrer" at bounding box center [1319, 403] width 119 height 29
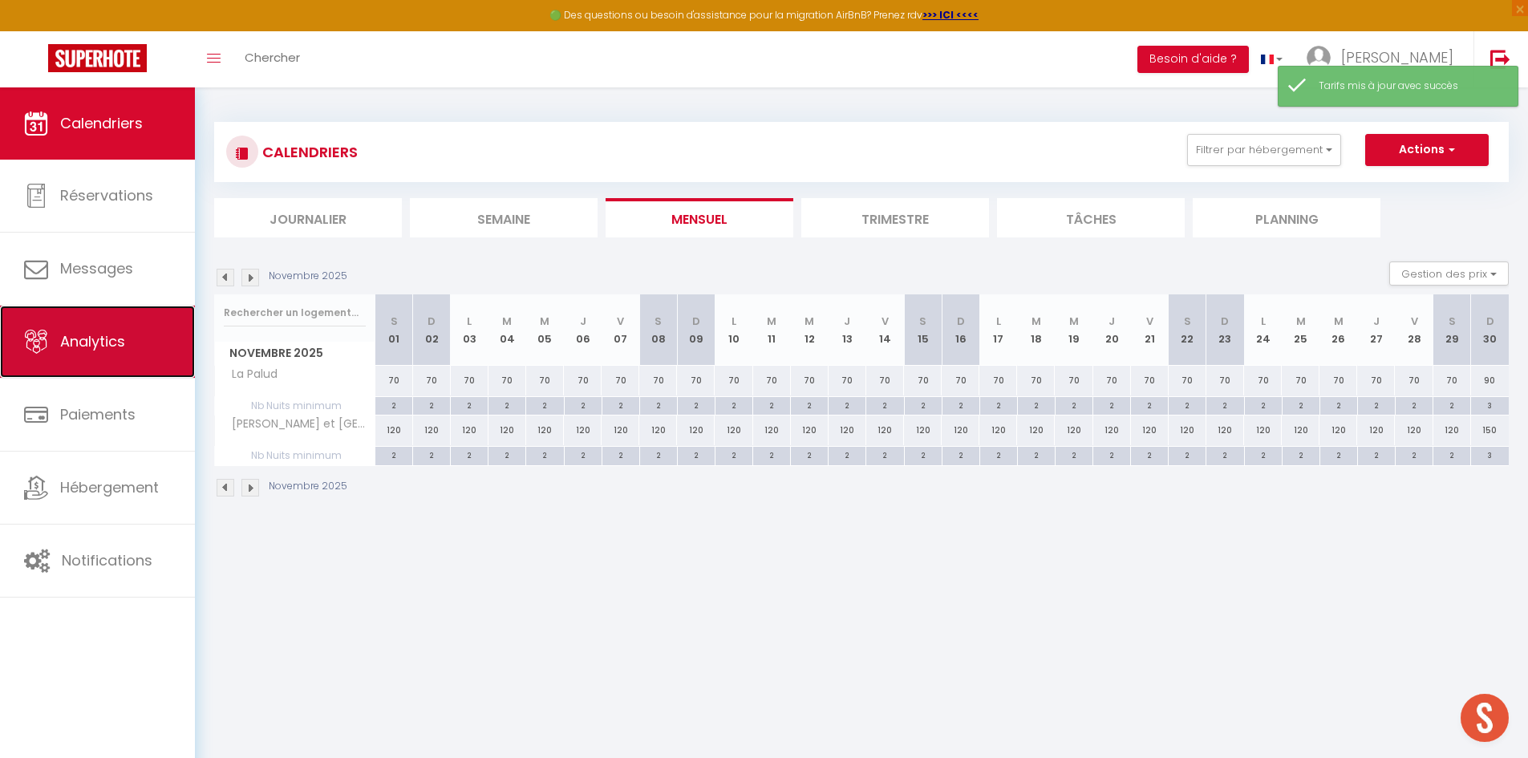
click at [118, 350] on span "Analytics" at bounding box center [92, 341] width 65 height 20
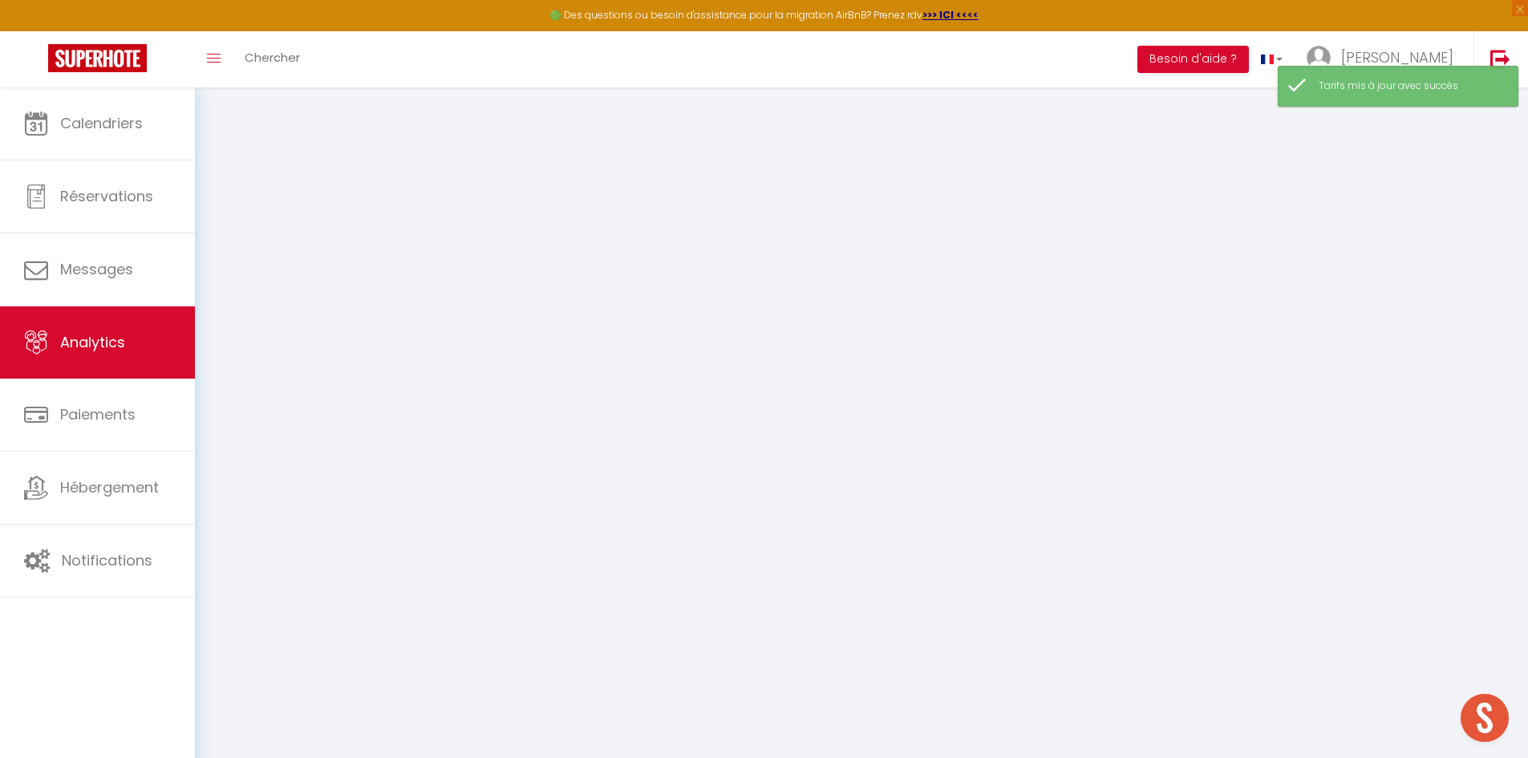
select select "2025"
select select "10"
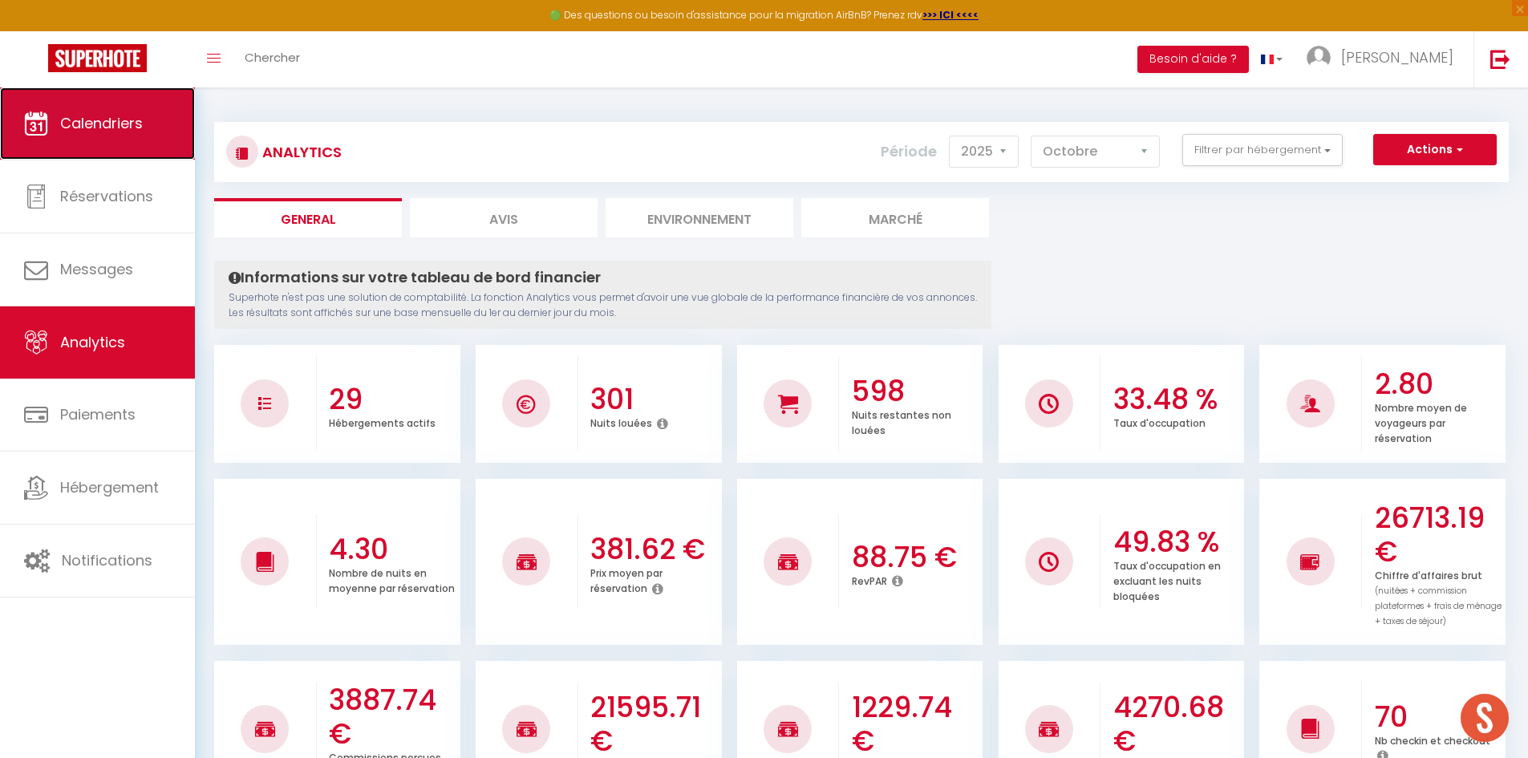
click at [67, 125] on span "Calendriers" at bounding box center [101, 123] width 83 height 20
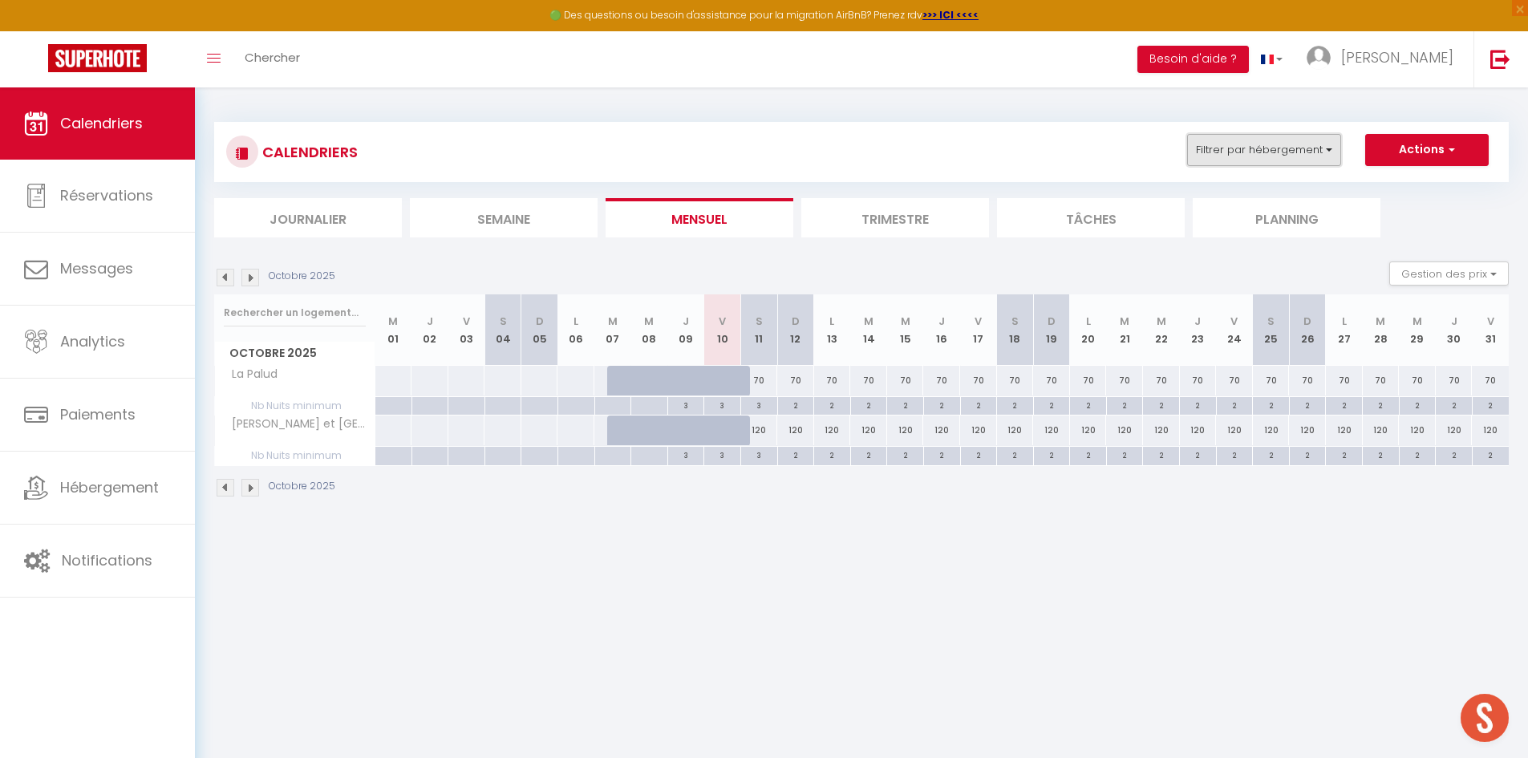
click at [1261, 146] on button "Filtrer par hébergement" at bounding box center [1264, 150] width 154 height 32
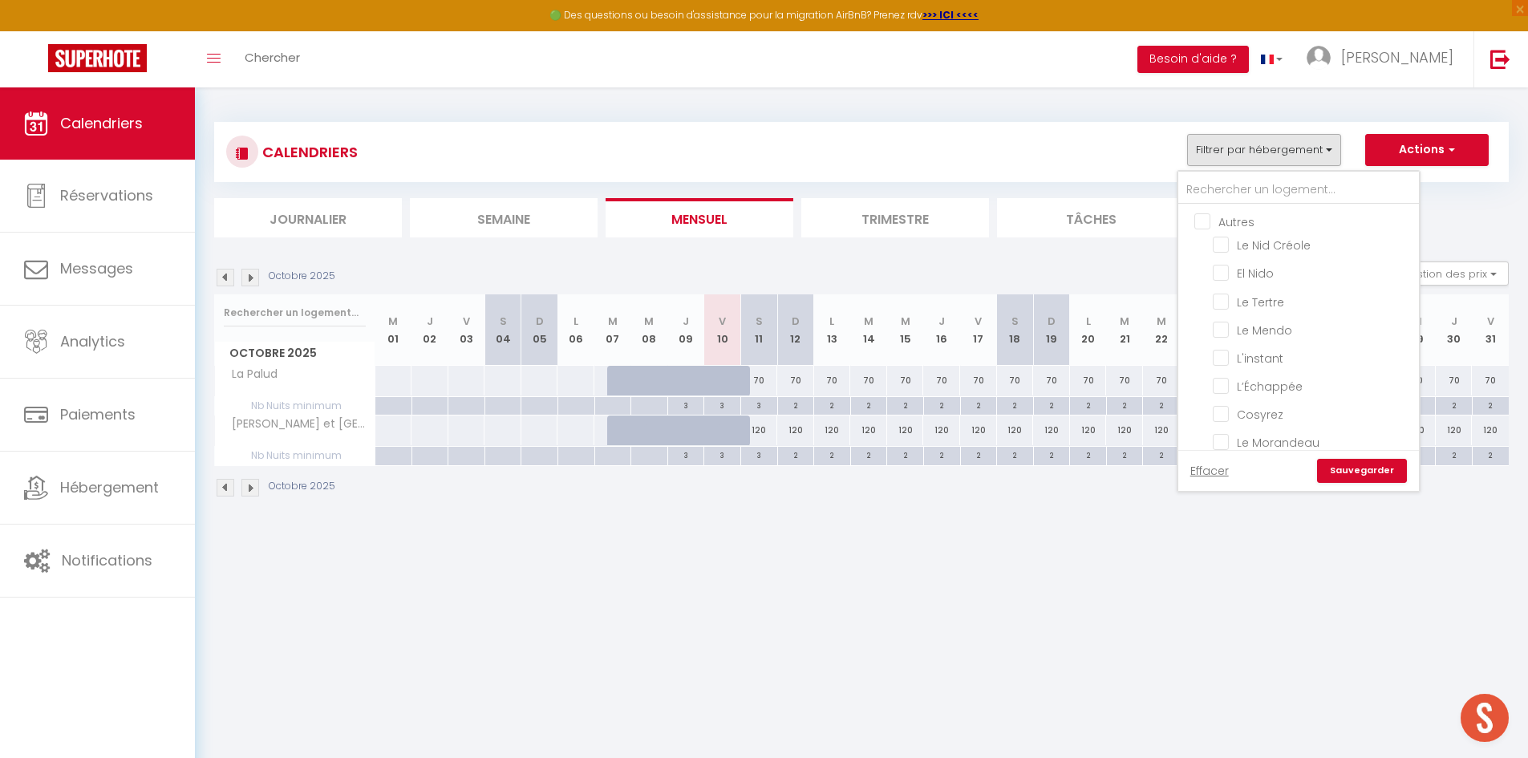
click at [1210, 220] on input "Autres" at bounding box center [1315, 221] width 241 height 16
checkbox input "true"
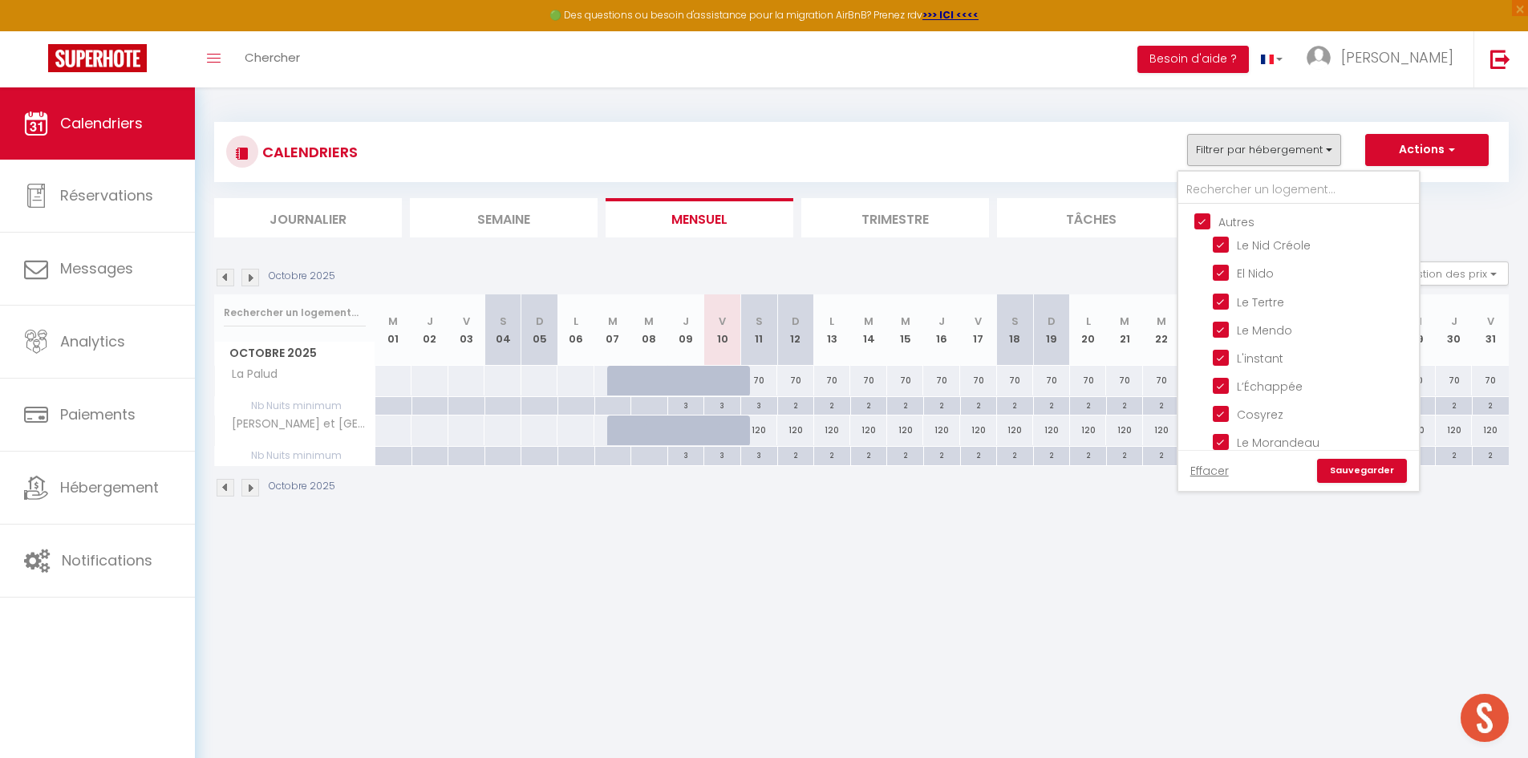
checkbox input "true"
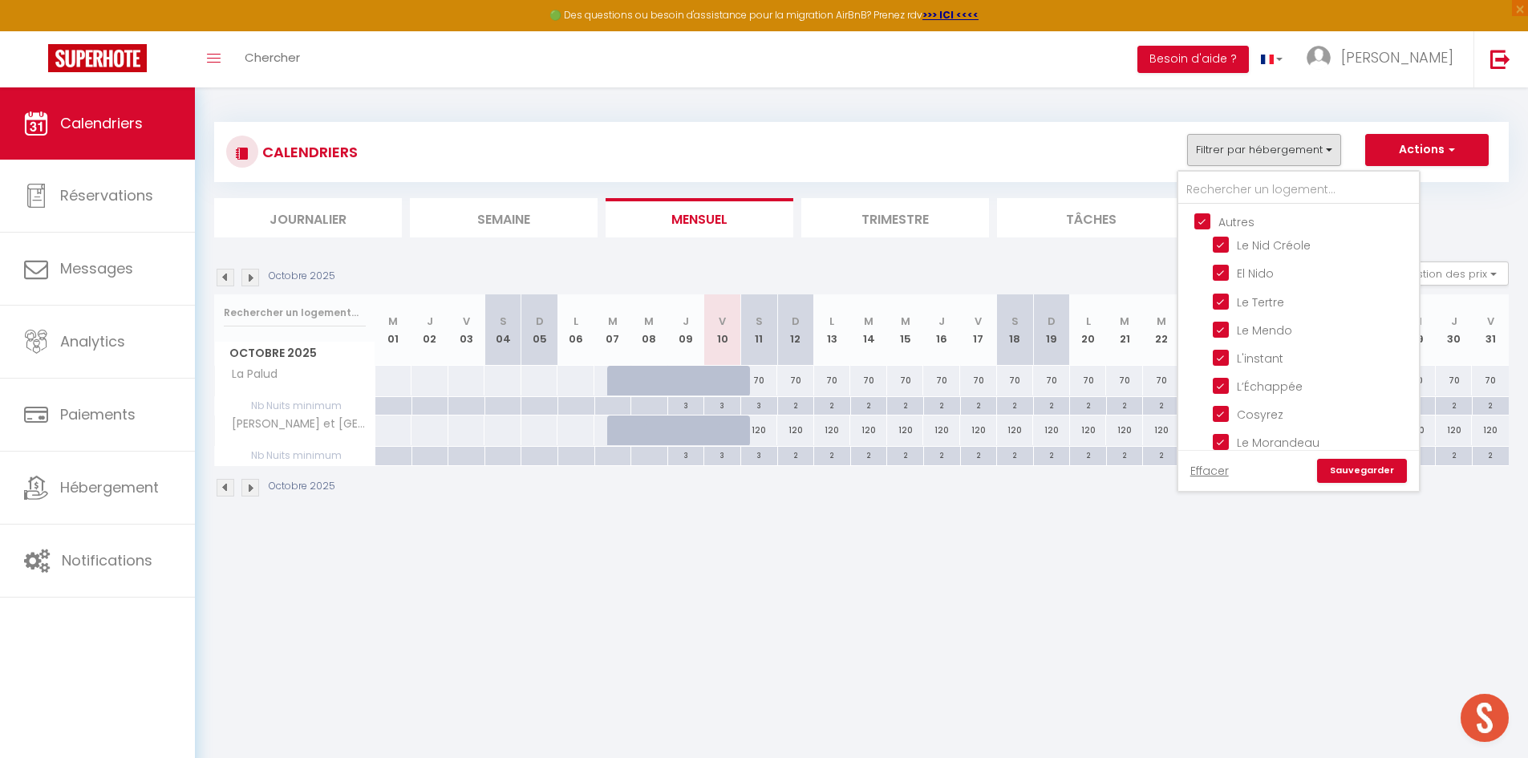
checkbox input "true"
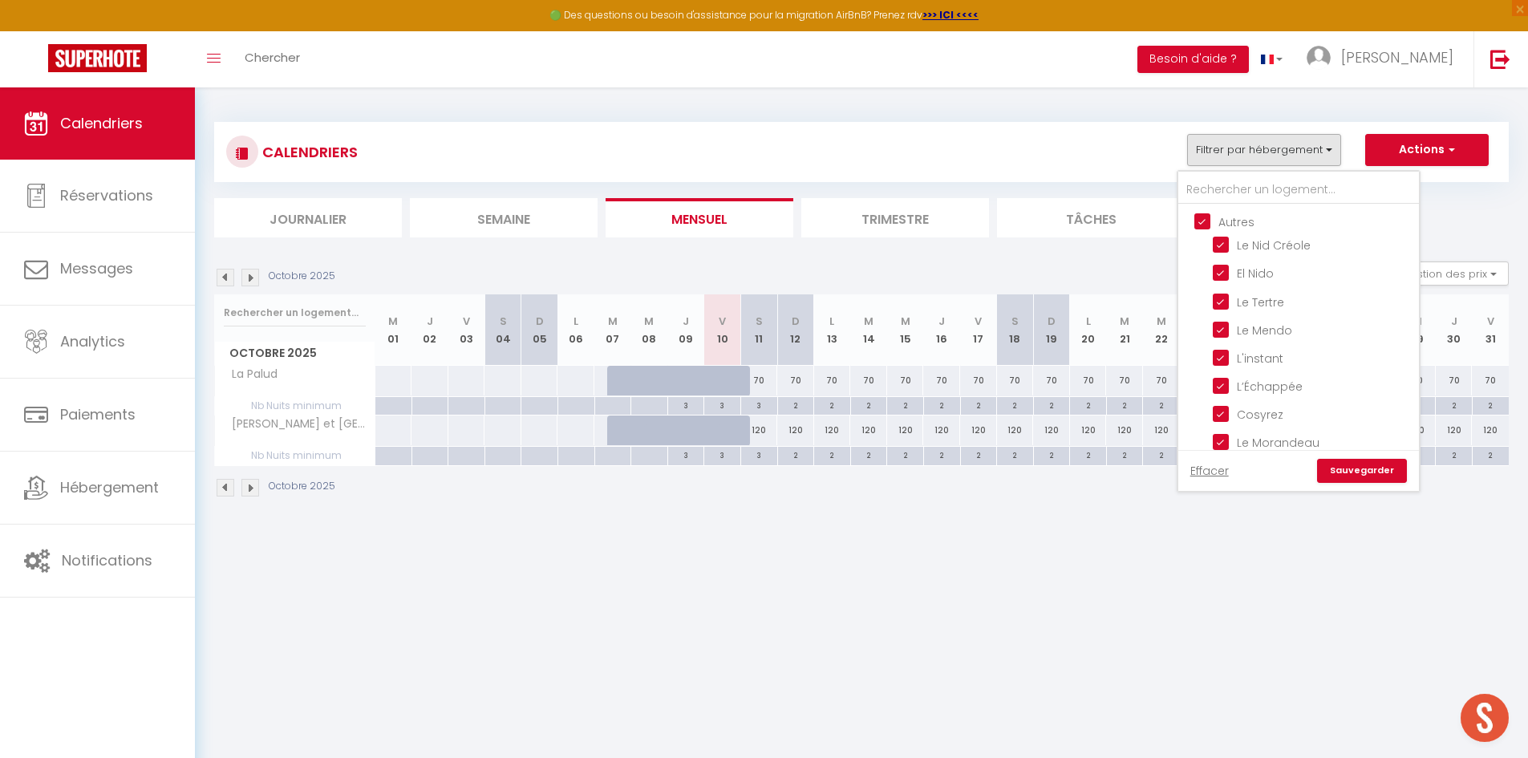
checkbox input "true"
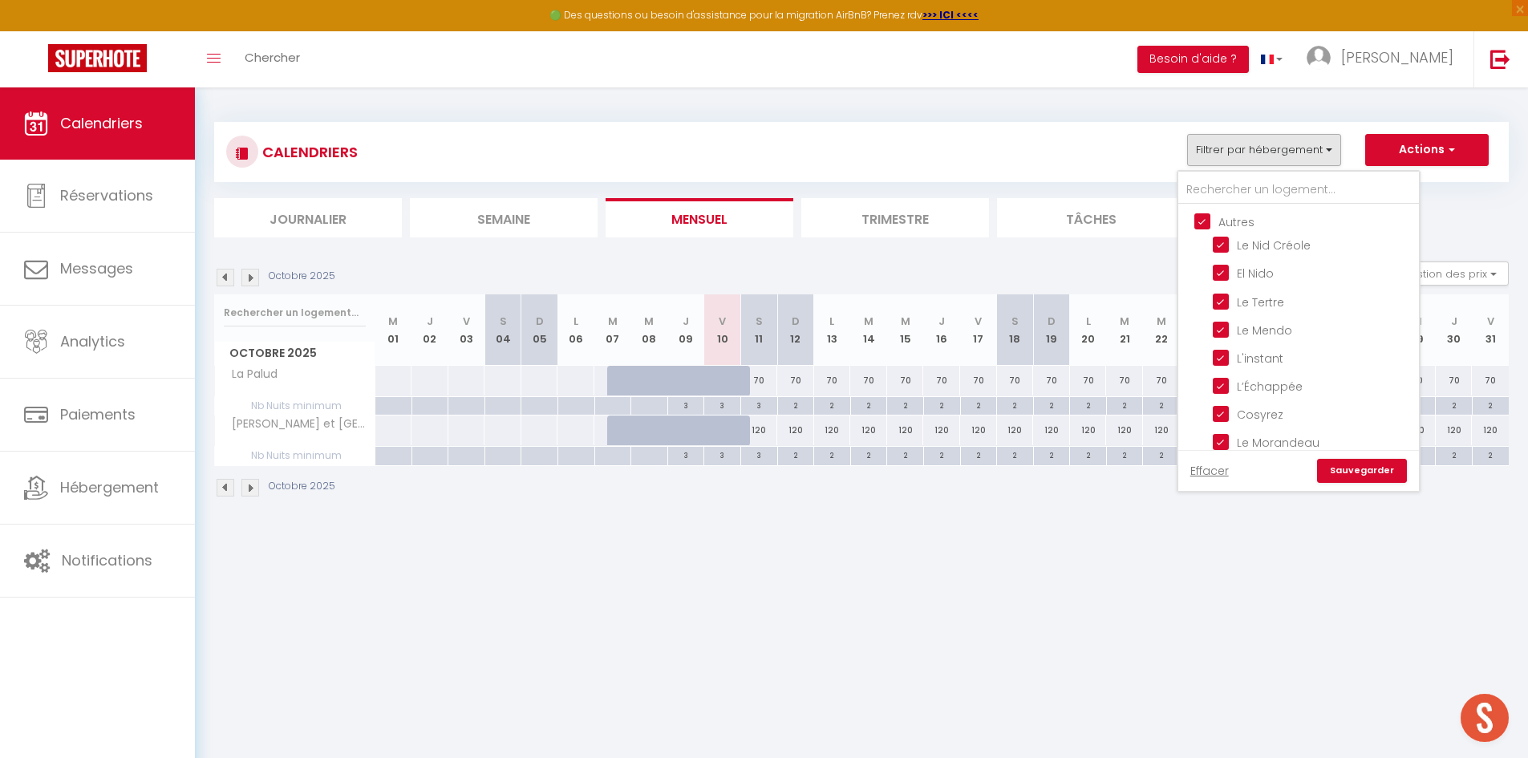
checkbox input "true"
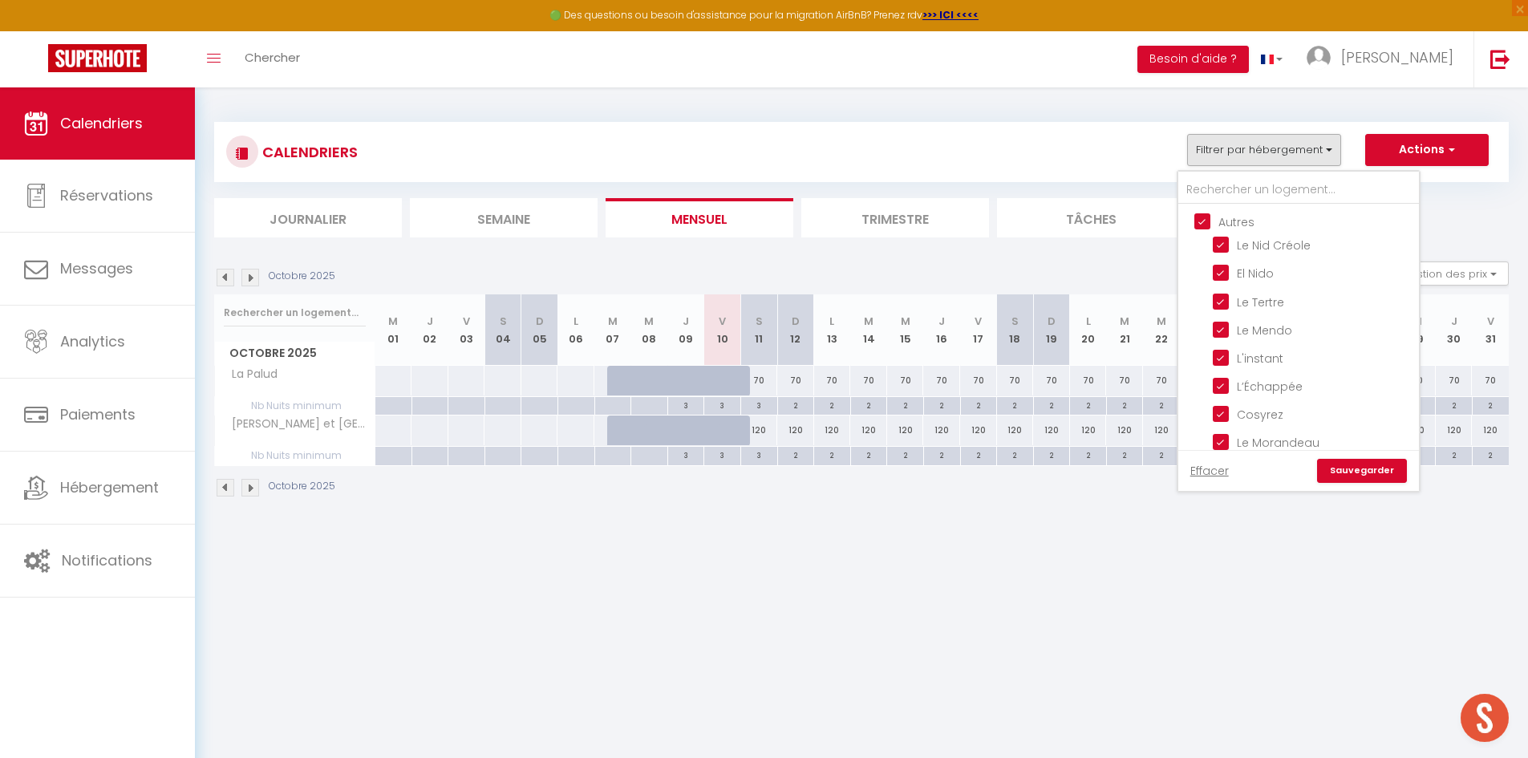
checkbox input "true"
click at [1210, 220] on input "Autres" at bounding box center [1315, 221] width 241 height 16
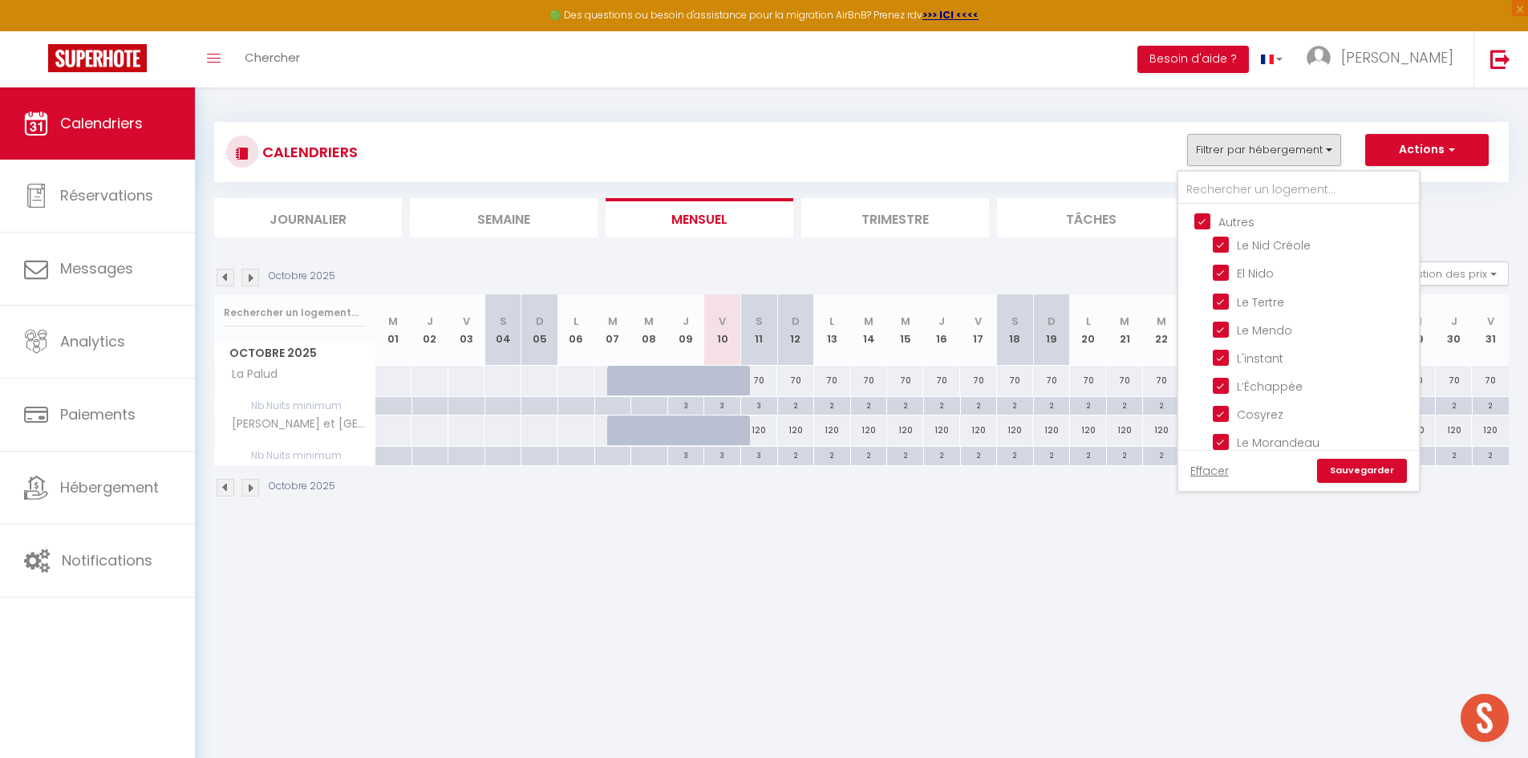
checkbox input "false"
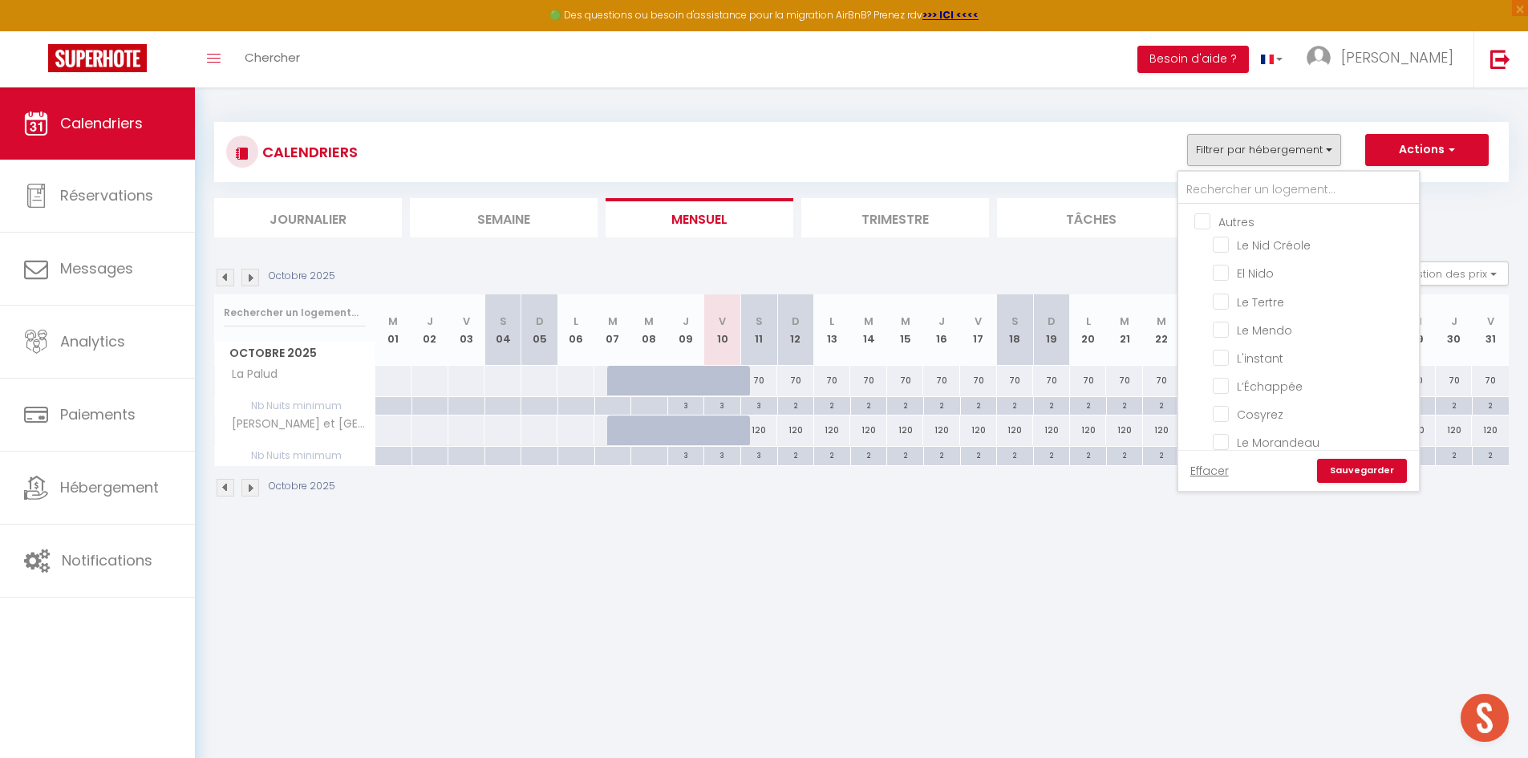
checkbox input "false"
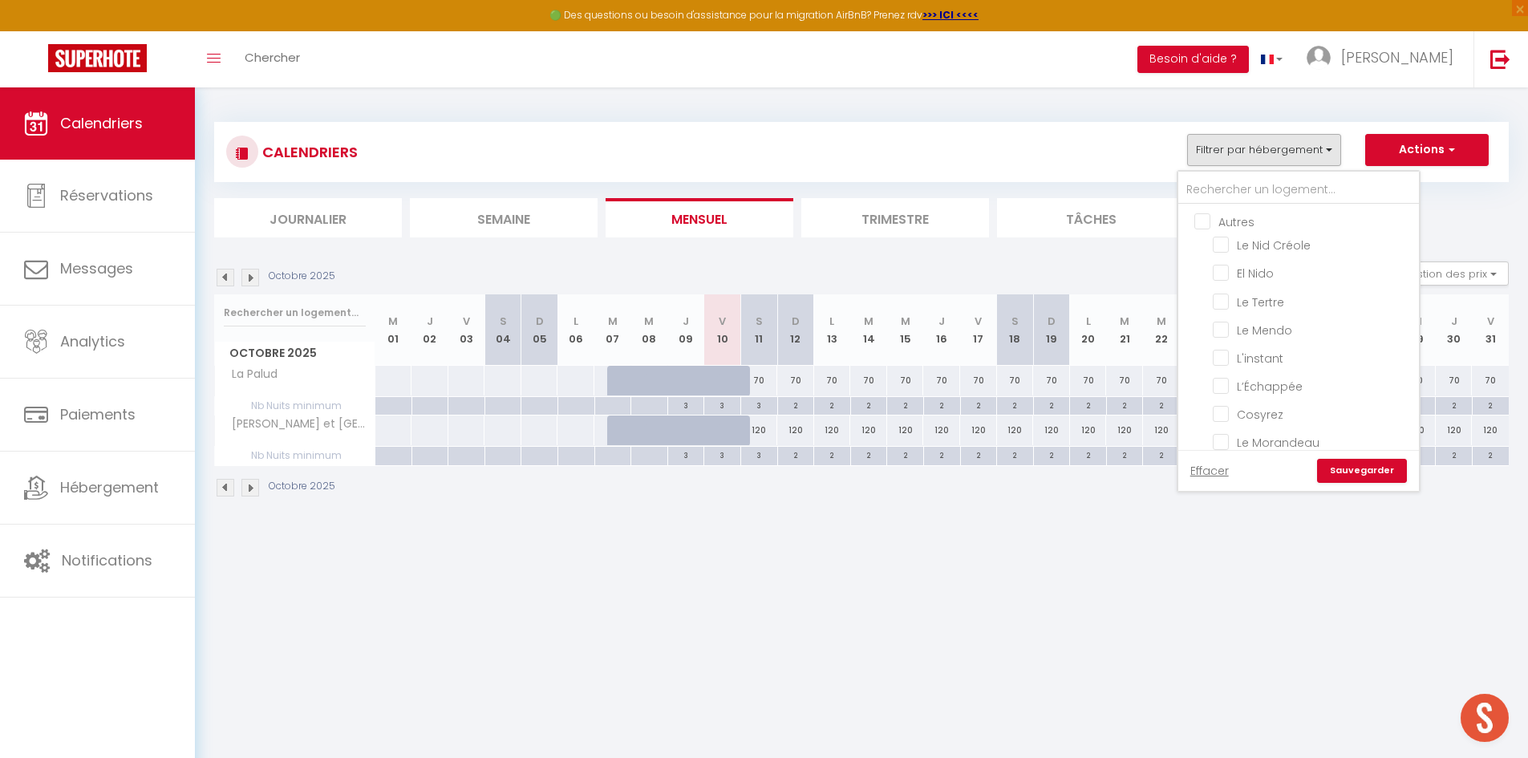
checkbox input "false"
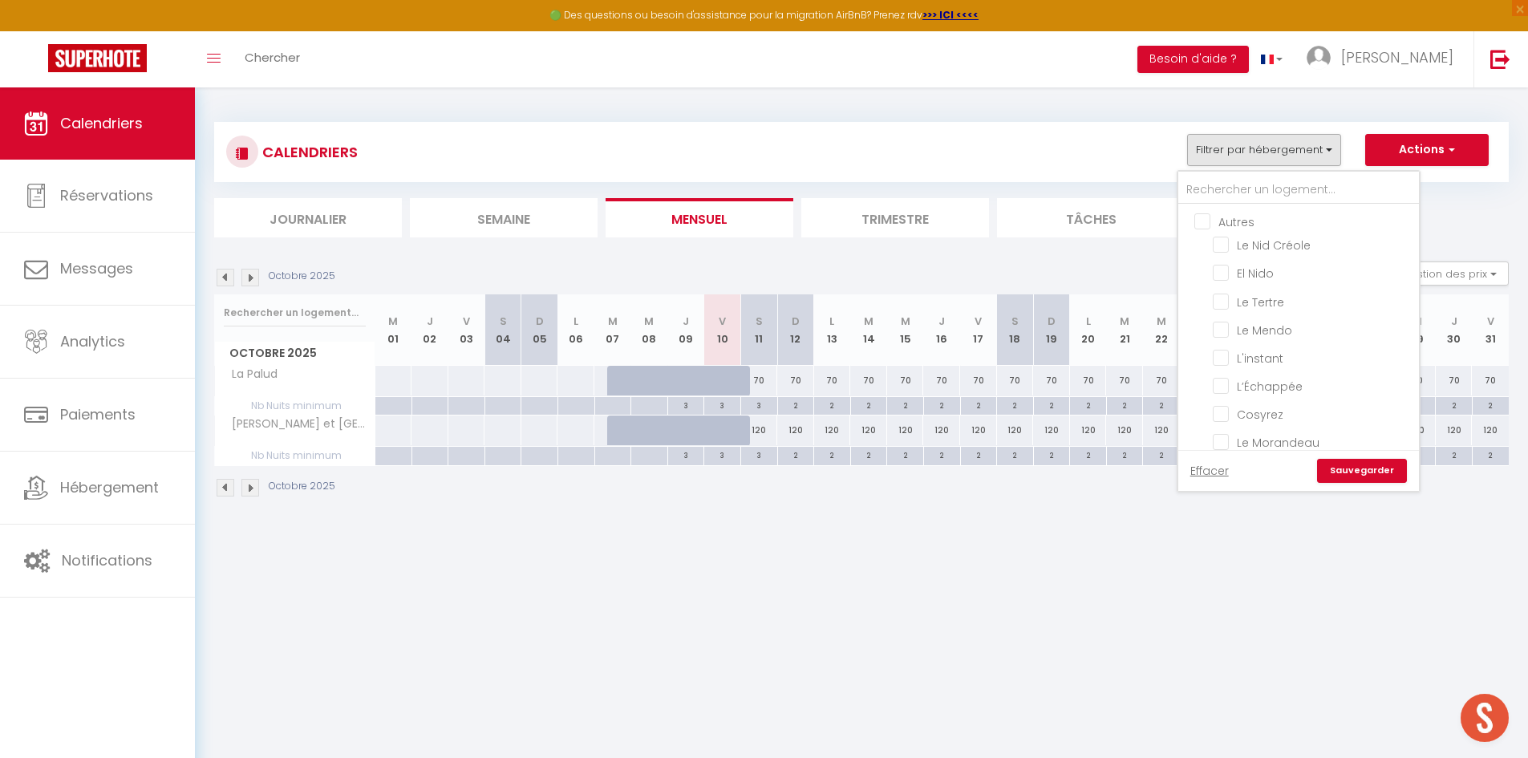
checkbox input "false"
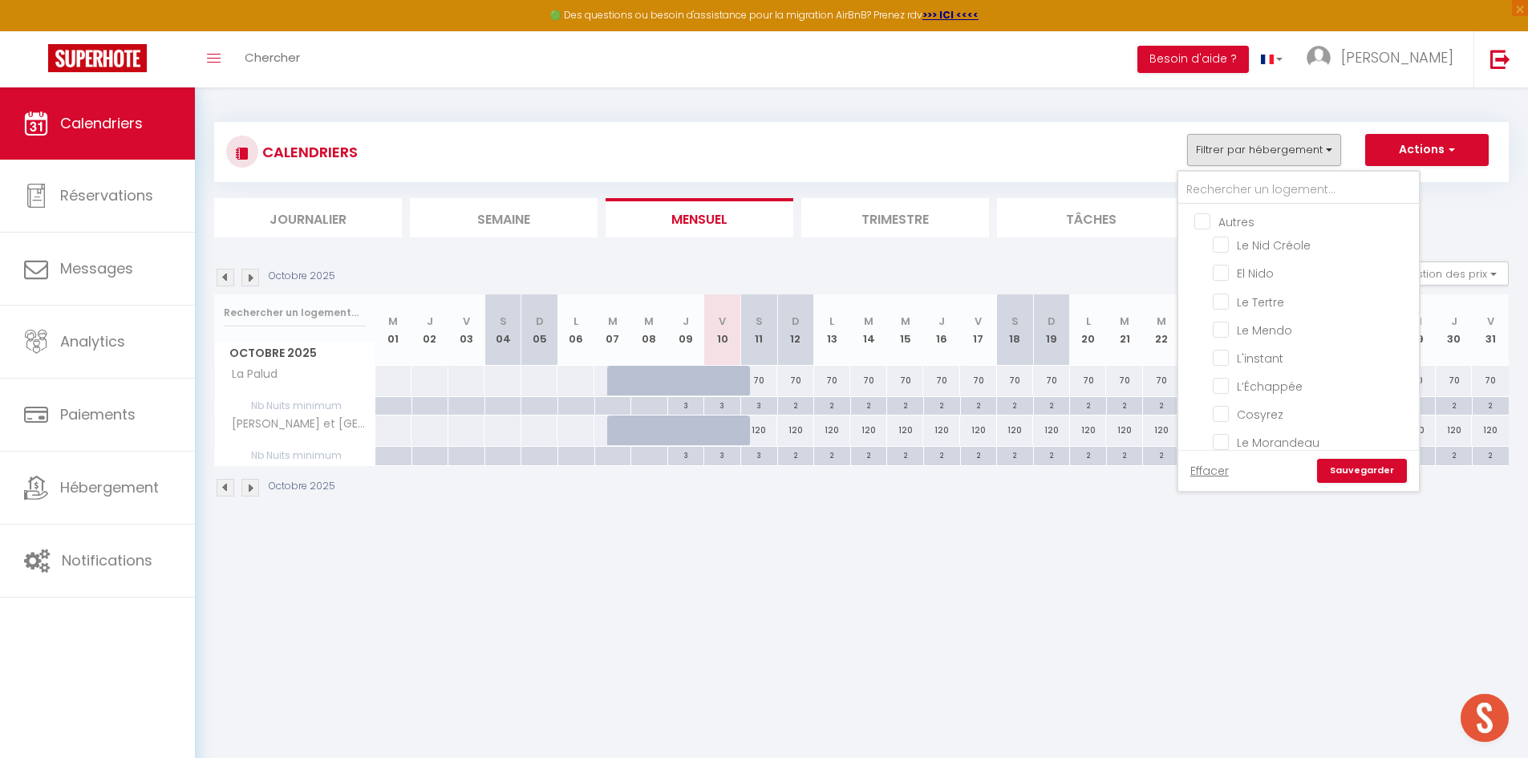
checkbox input "false"
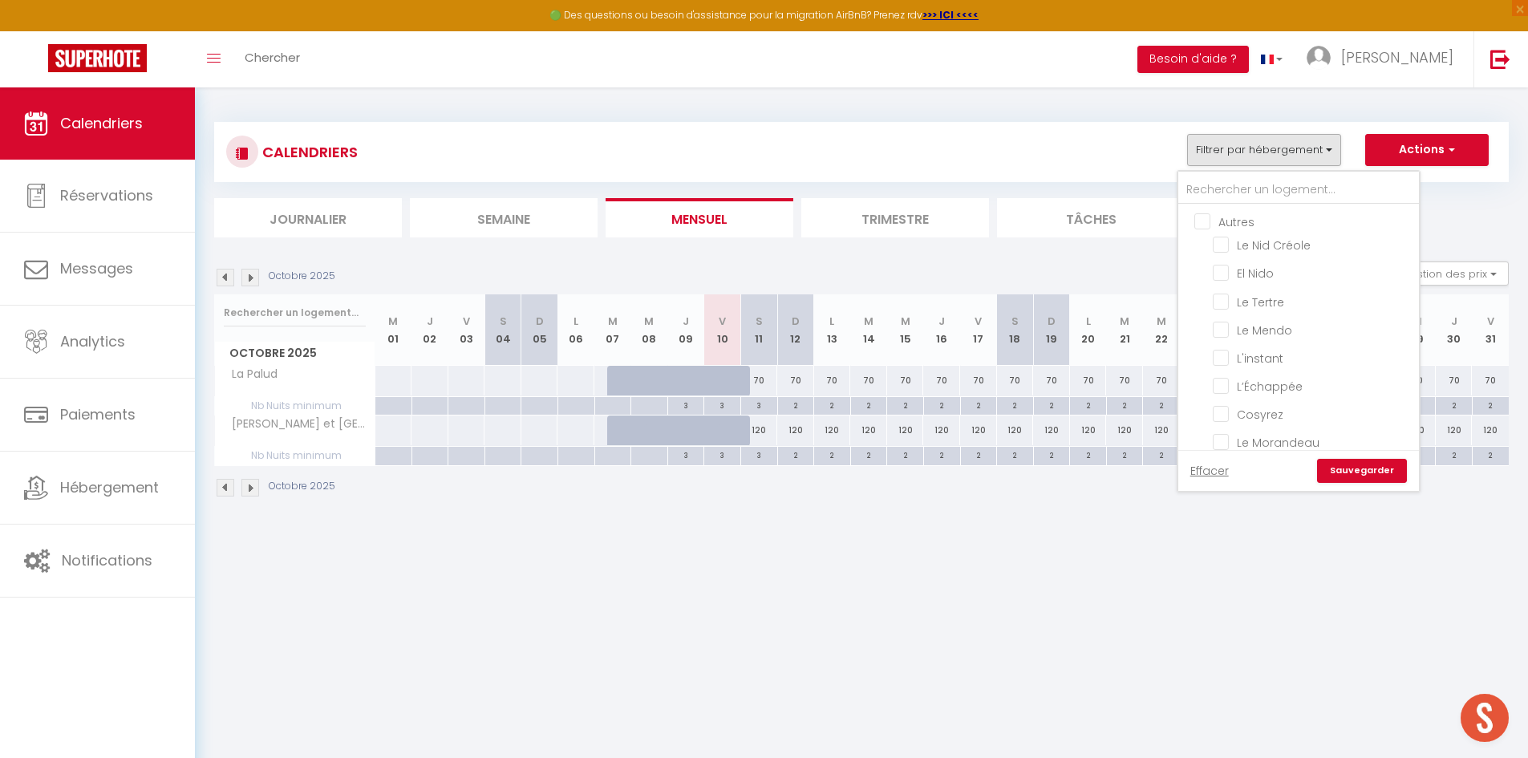
checkbox input "false"
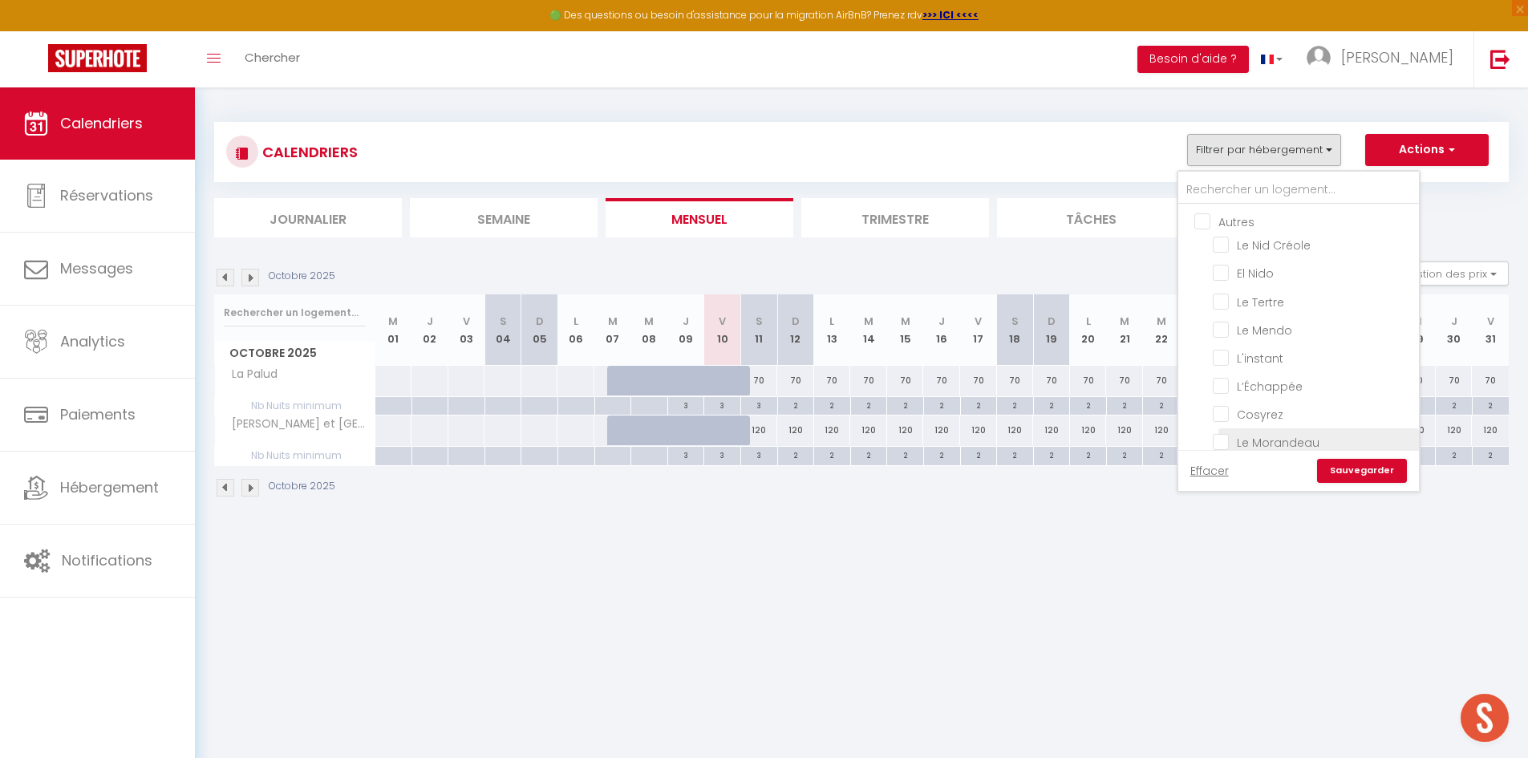
click at [1235, 440] on input "Le Morandeau" at bounding box center [1313, 441] width 201 height 16
checkbox input "true"
click at [1348, 462] on link "Sauvegarder" at bounding box center [1362, 471] width 90 height 24
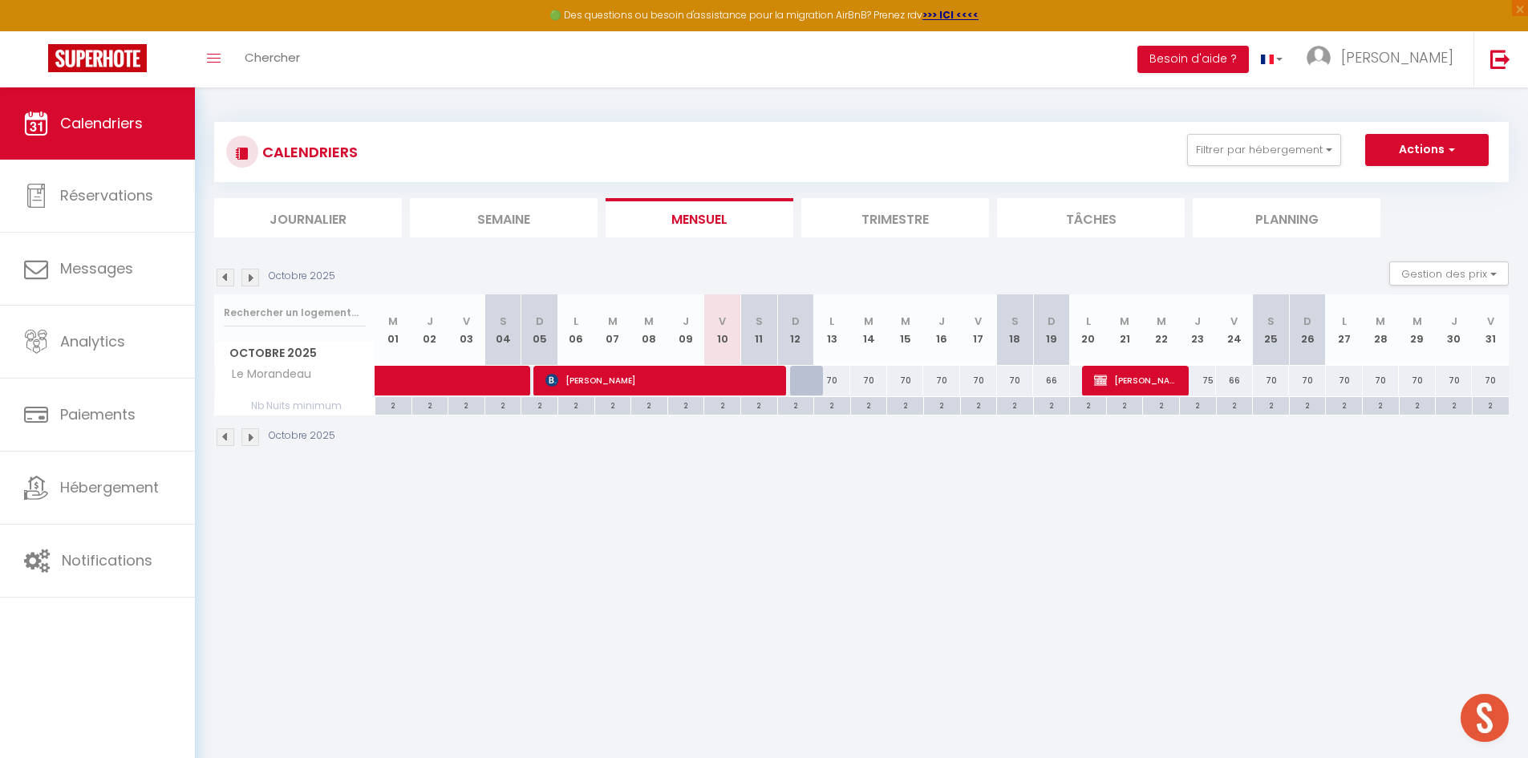
click at [251, 281] on img at bounding box center [250, 278] width 18 height 18
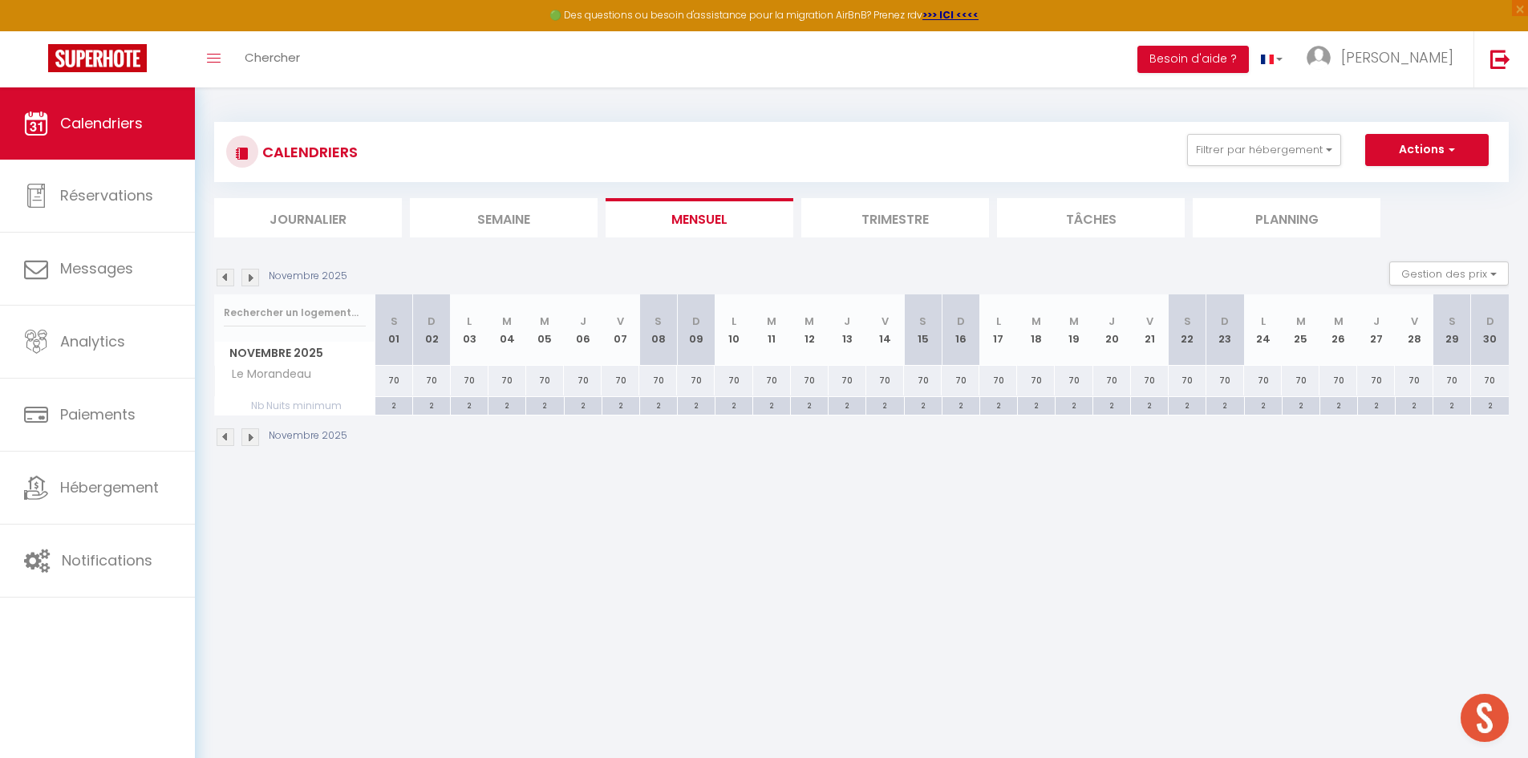
click at [227, 274] on img at bounding box center [226, 278] width 18 height 18
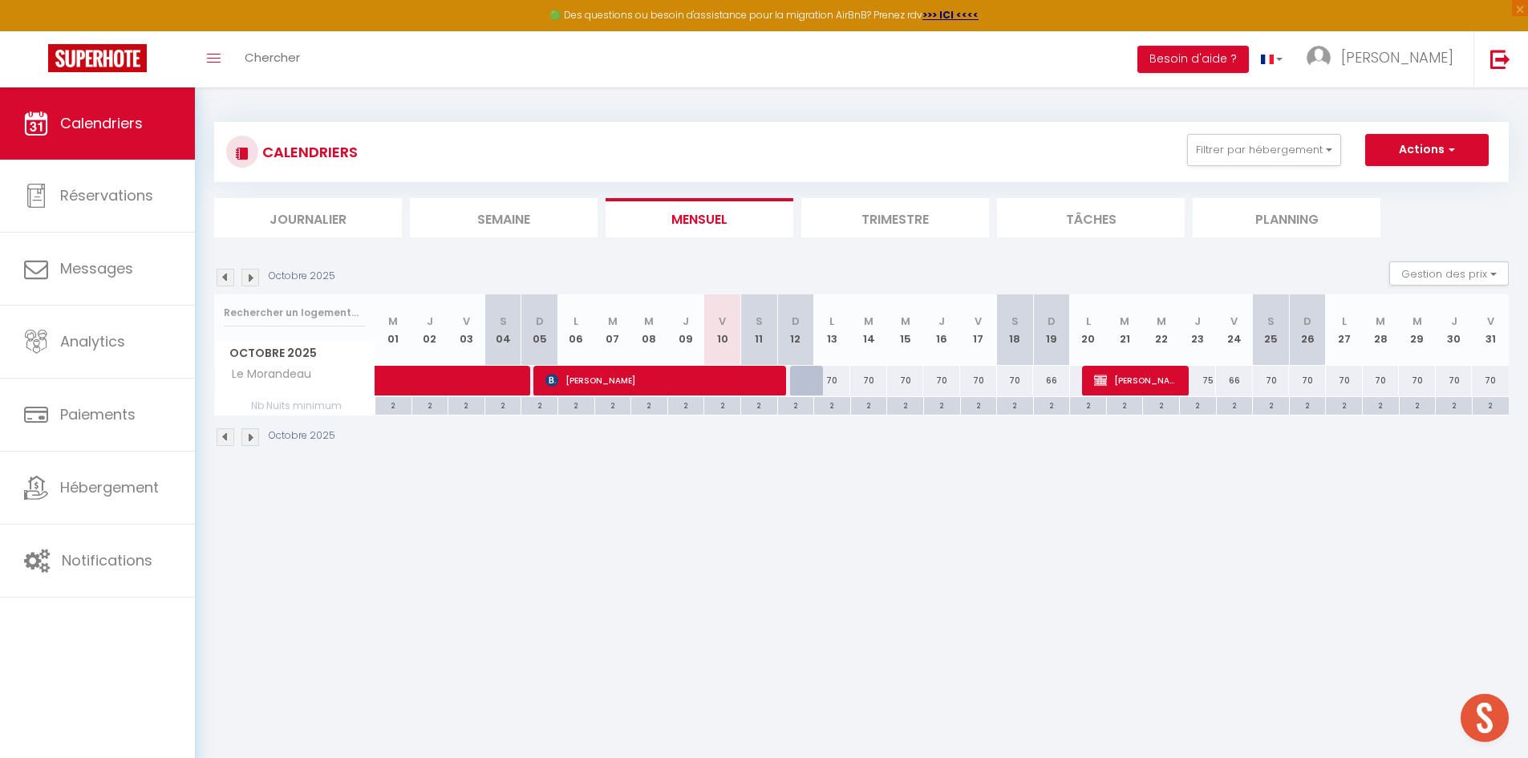
click at [1486, 380] on div "70" at bounding box center [1490, 381] width 37 height 30
type input "70"
select select "1"
type input "Ven 31 Octobre 2025"
type input "[PERSON_NAME] 01 Novembre 2025"
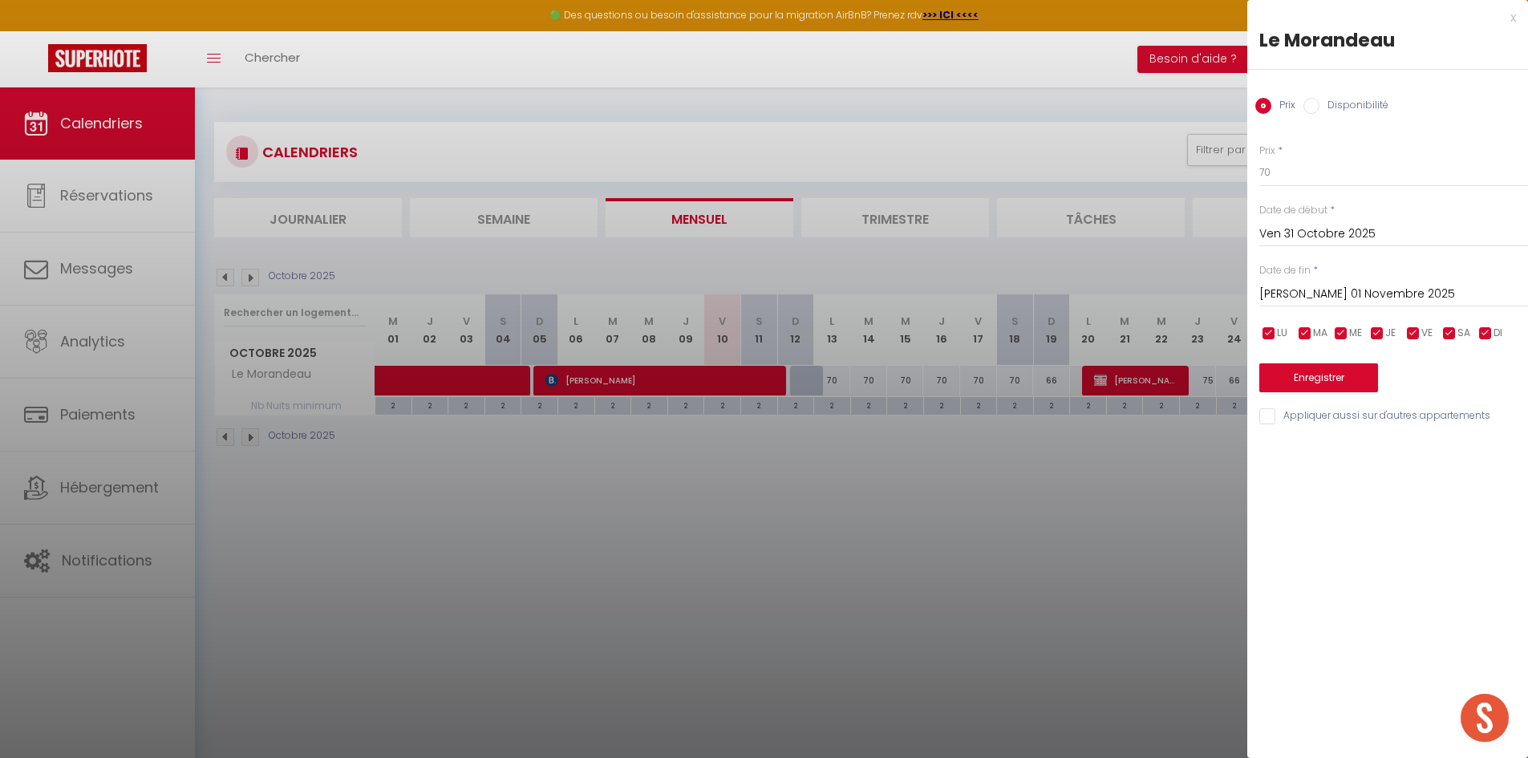
click at [1322, 104] on label "Disponibilité" at bounding box center [1354, 107] width 69 height 18
click at [1320, 104] on input "Disponibilité" at bounding box center [1312, 106] width 16 height 16
radio input "true"
radio input "false"
click at [1330, 182] on select "Disponible Indisponible" at bounding box center [1394, 173] width 269 height 30
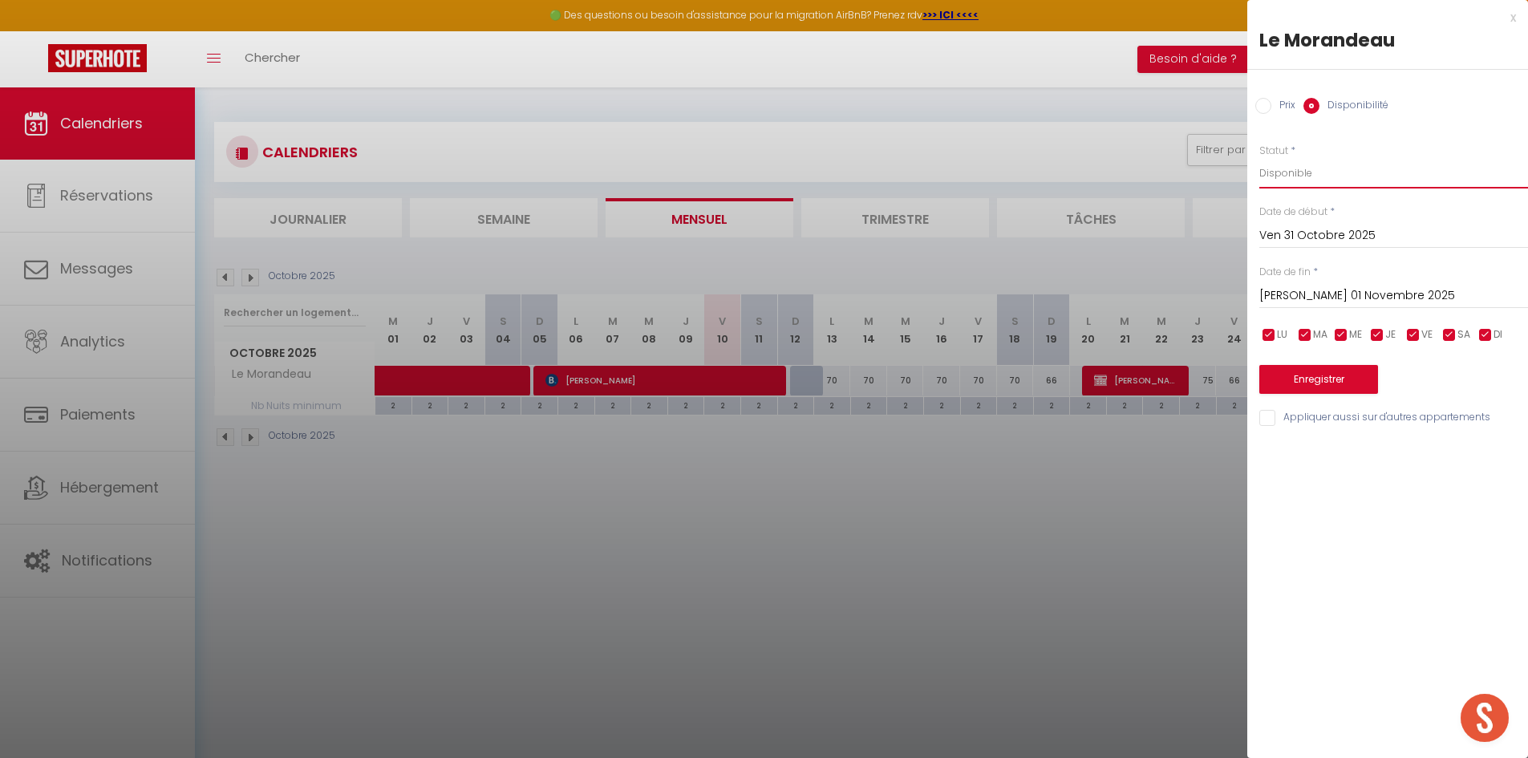
select select "0"
click at [1260, 158] on select "Disponible Indisponible" at bounding box center [1394, 173] width 269 height 30
click at [1345, 289] on input "[PERSON_NAME] 01 Novembre 2025" at bounding box center [1394, 296] width 269 height 21
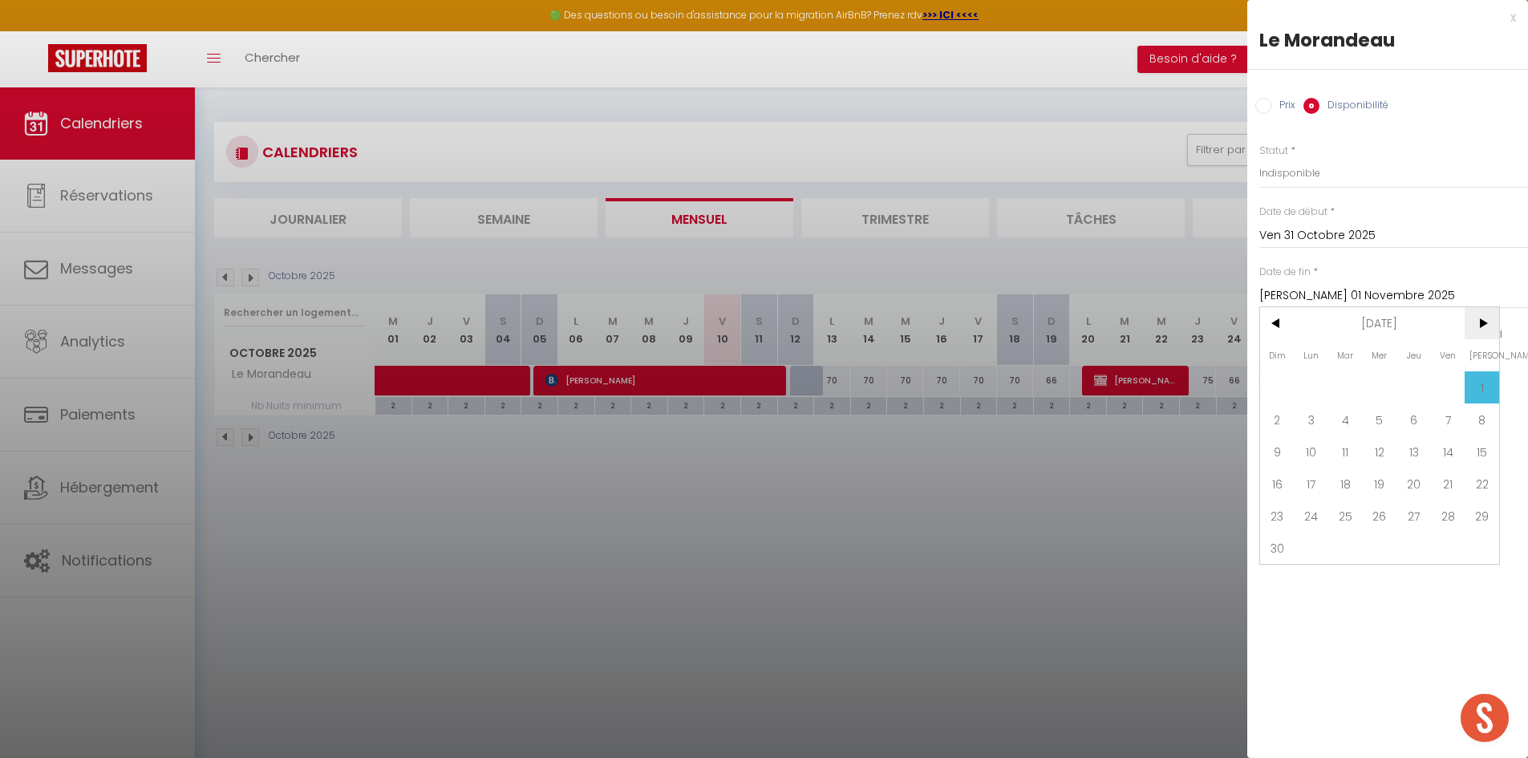
click at [1474, 326] on span ">" at bounding box center [1482, 323] width 34 height 32
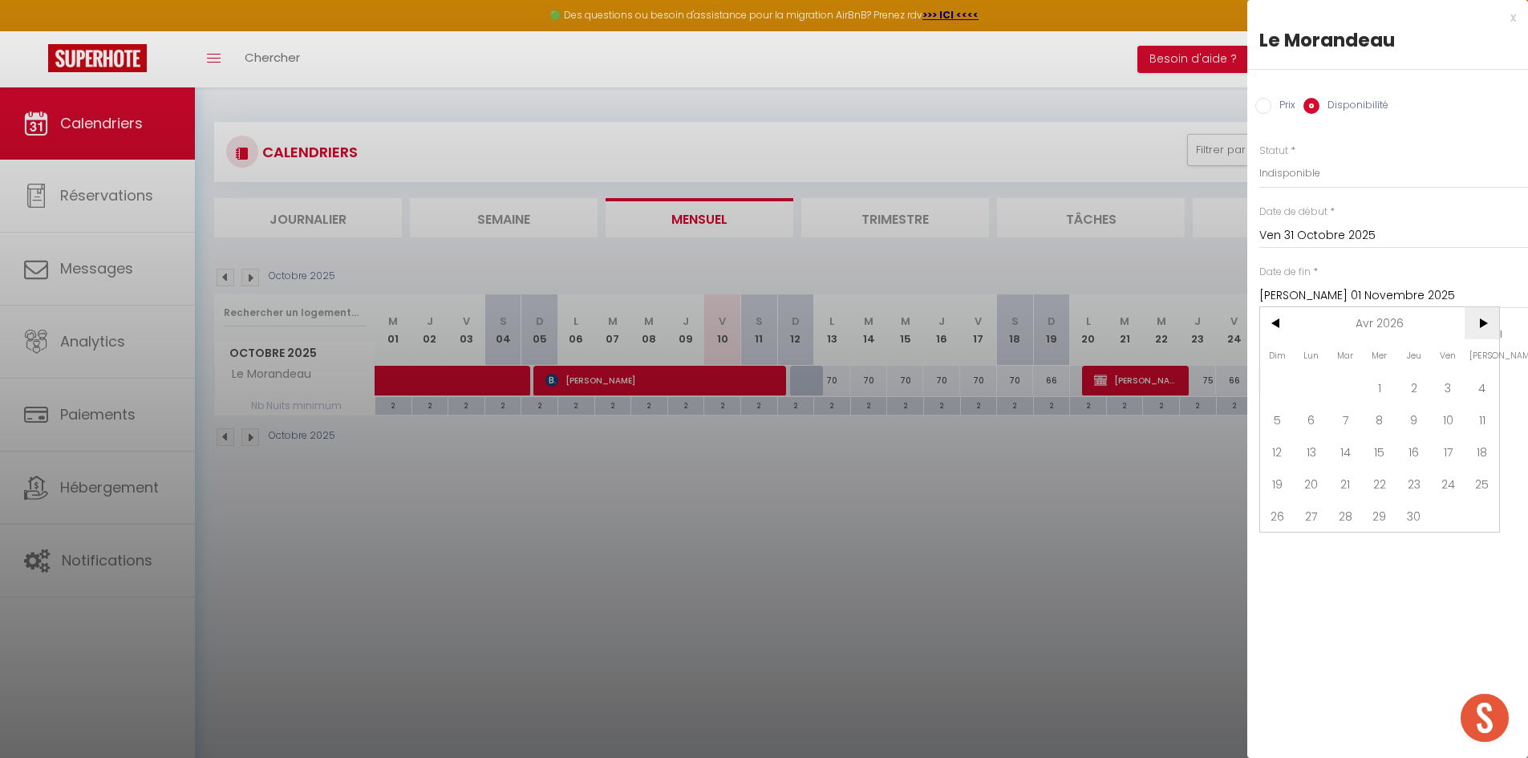
click at [1474, 326] on span ">" at bounding box center [1482, 323] width 34 height 32
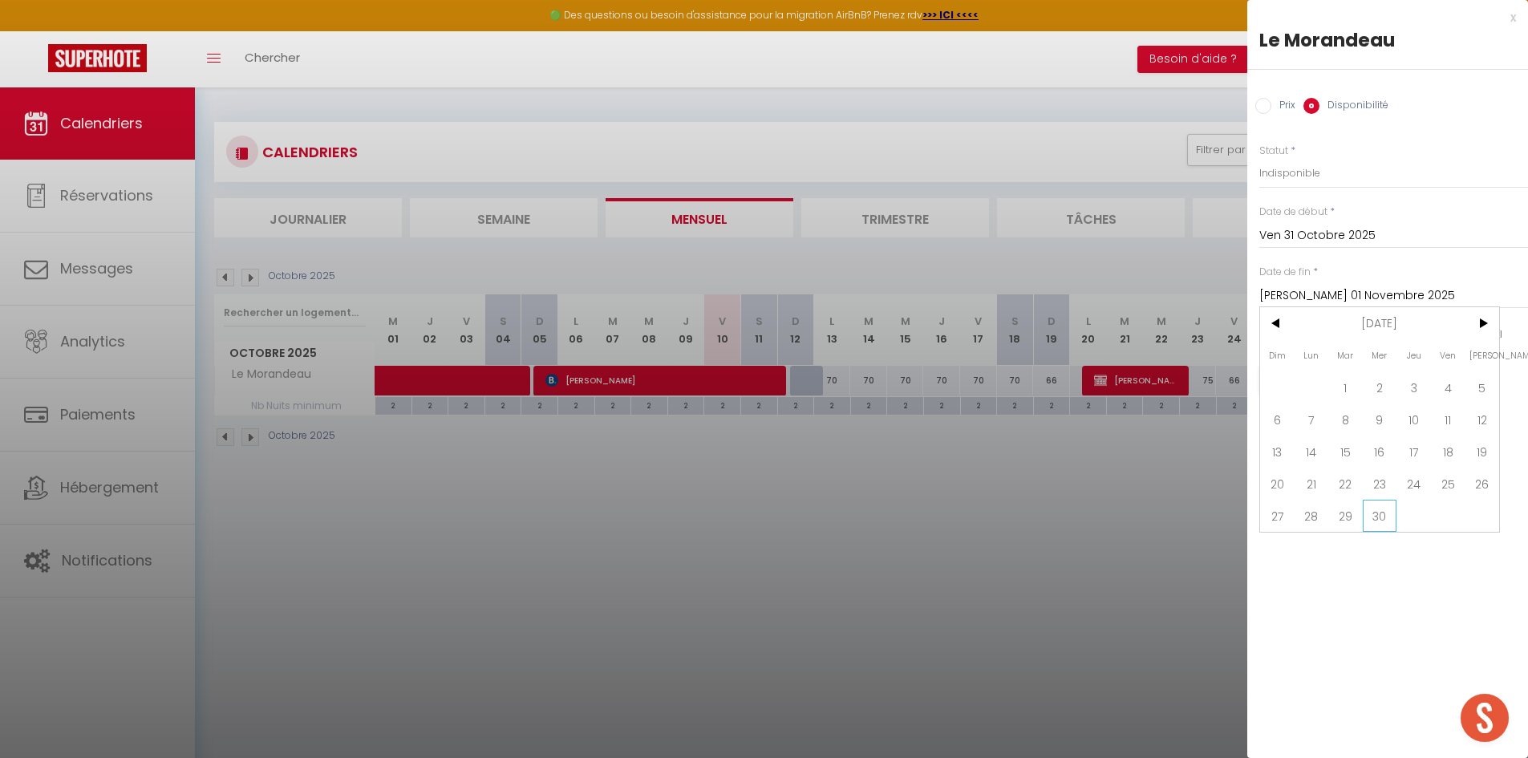
click at [1391, 509] on span "30" at bounding box center [1380, 516] width 34 height 32
type input "Mer 30 Septembre 2026"
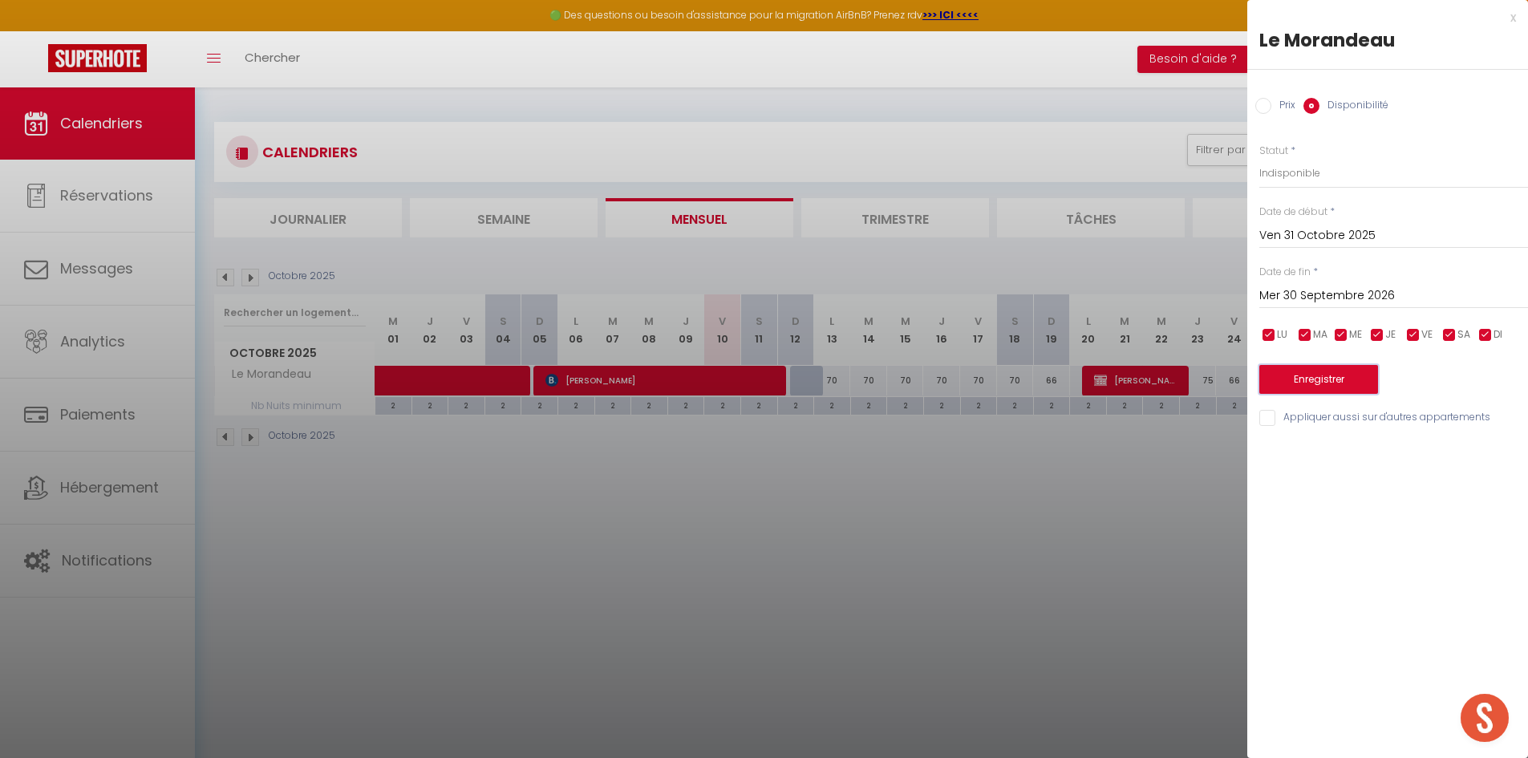
click at [1349, 383] on button "Enregistrer" at bounding box center [1319, 379] width 119 height 29
